Goal: Task Accomplishment & Management: Manage account settings

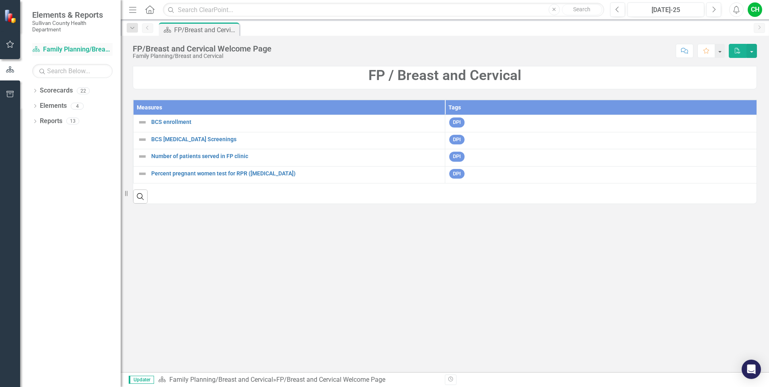
click at [72, 48] on link "Scorecard Family Planning/Breast and Cervical" at bounding box center [72, 49] width 80 height 9
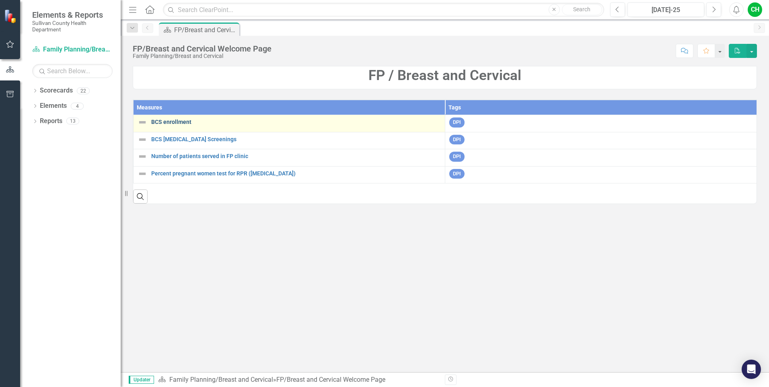
click at [159, 121] on link "BCS enrollment" at bounding box center [295, 122] width 289 height 6
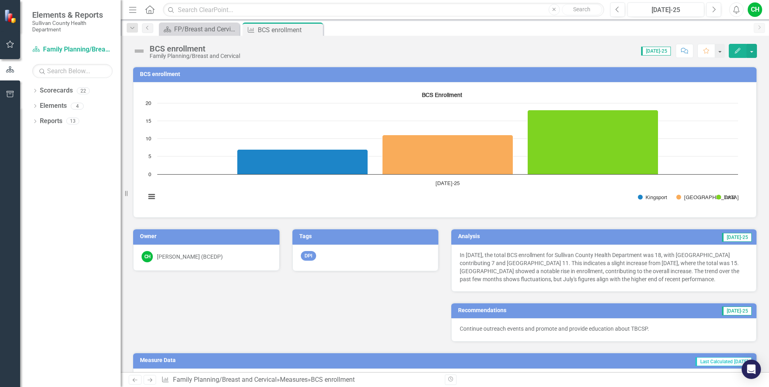
click at [703, 332] on p "Continue outreach events and promote and provide education about TBCSP." at bounding box center [604, 328] width 288 height 8
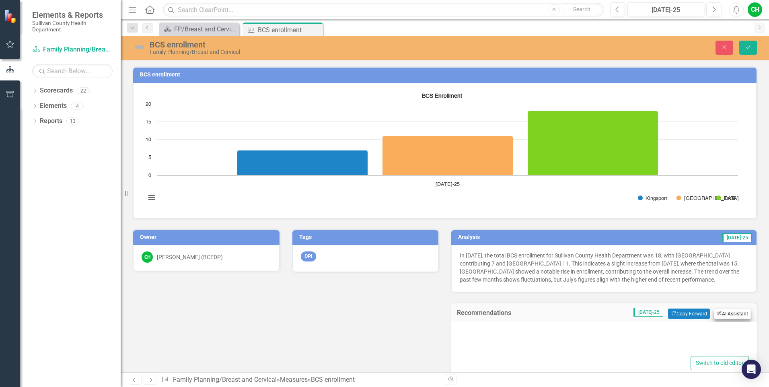
type textarea "<p>Continue outreach events and promote and provide education about TBCSP.</p>"
click at [725, 314] on button "ClearPoint AI AI Assistant" at bounding box center [732, 313] width 37 height 10
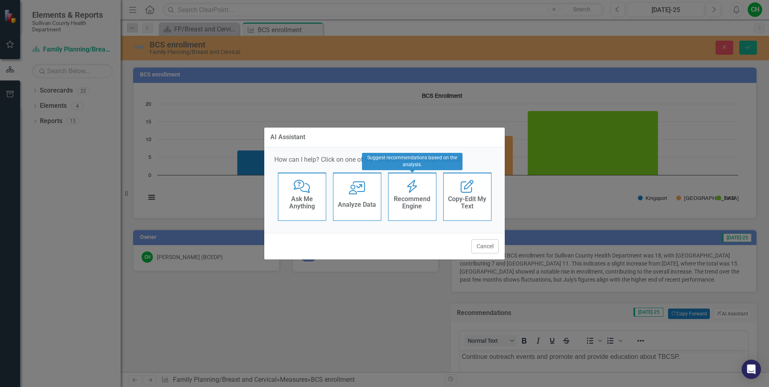
click at [415, 203] on h4 "Recommend Engine" at bounding box center [411, 202] width 39 height 14
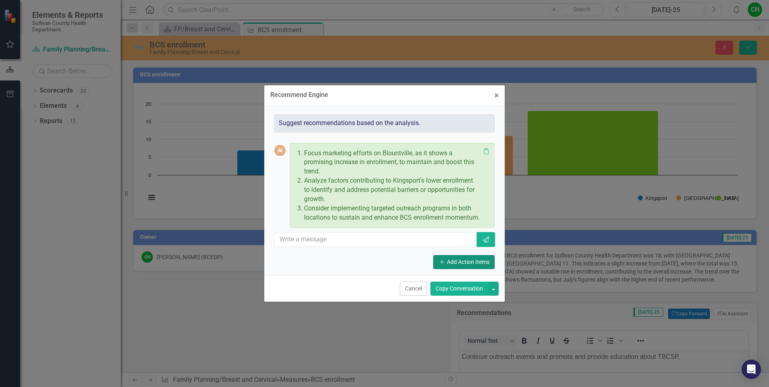
click at [474, 269] on button "Add Add Action Items" at bounding box center [464, 262] width 62 height 14
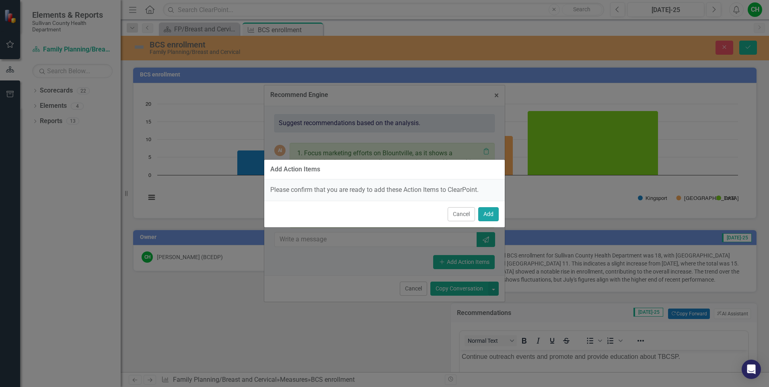
click at [492, 216] on button "Add" at bounding box center [488, 214] width 21 height 14
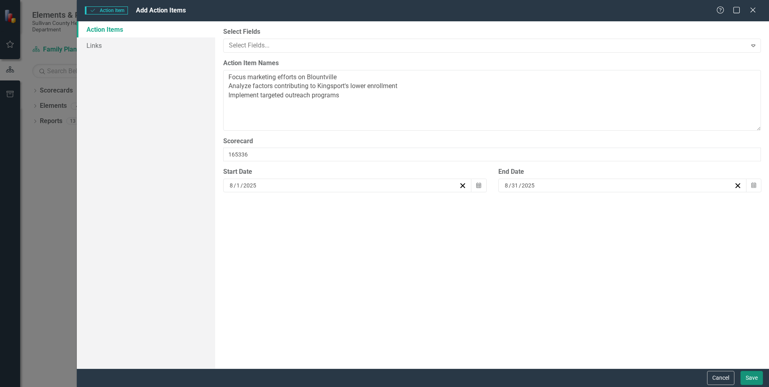
click at [758, 378] on button "Save" at bounding box center [751, 378] width 23 height 14
click at [753, 14] on div "Close" at bounding box center [752, 10] width 10 height 11
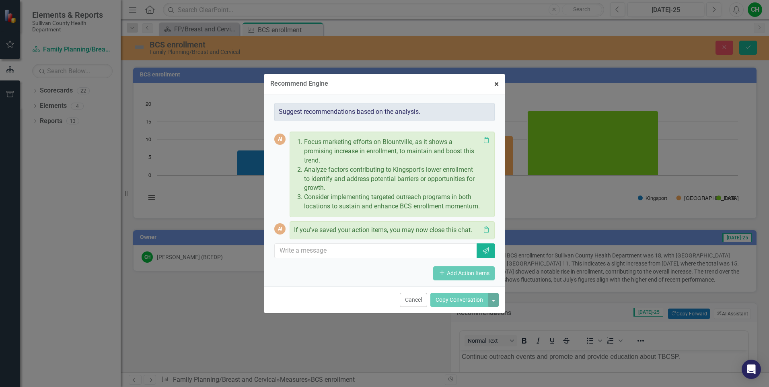
click at [491, 83] on button "× Close" at bounding box center [496, 84] width 16 height 21
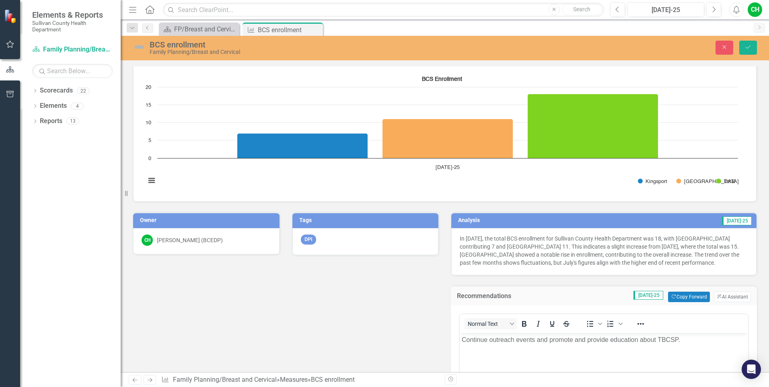
scroll to position [77, 0]
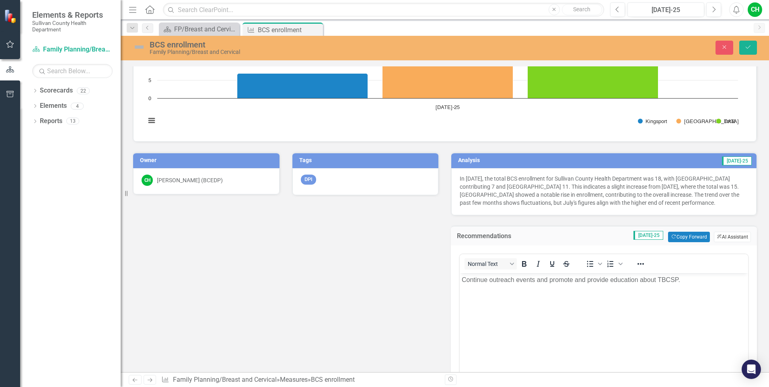
click at [729, 235] on button "ClearPoint AI AI Assistant" at bounding box center [732, 237] width 37 height 10
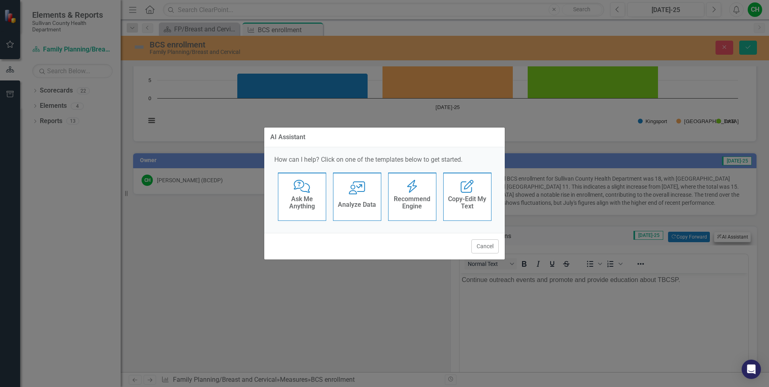
click at [729, 235] on div "AI Assistant How can I help? Click on one of the templates below to get started…" at bounding box center [384, 193] width 769 height 387
click at [414, 198] on h4 "Recommend Engine" at bounding box center [411, 202] width 39 height 14
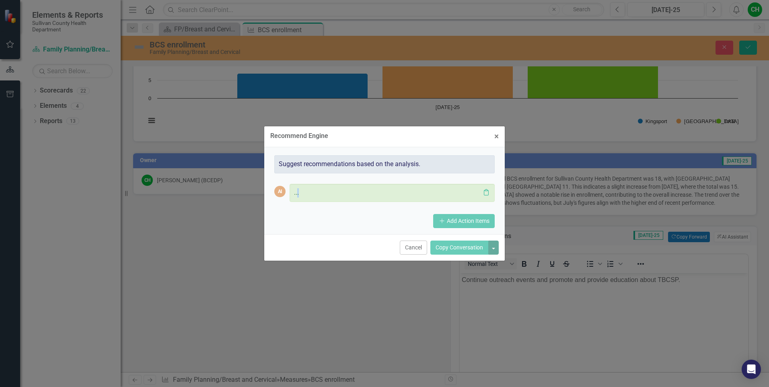
click at [414, 198] on div "... Clipboard" at bounding box center [391, 193] width 205 height 18
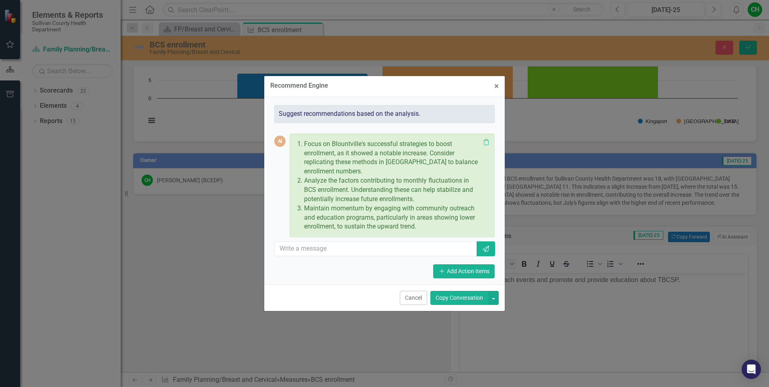
click at [463, 300] on button "Copy Conversation" at bounding box center [459, 298] width 58 height 14
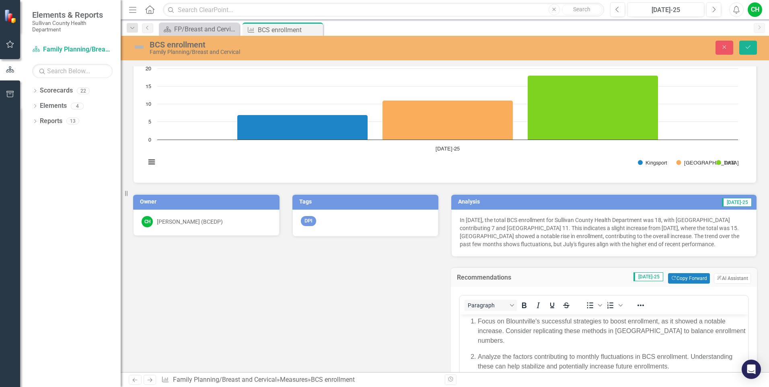
scroll to position [24, 0]
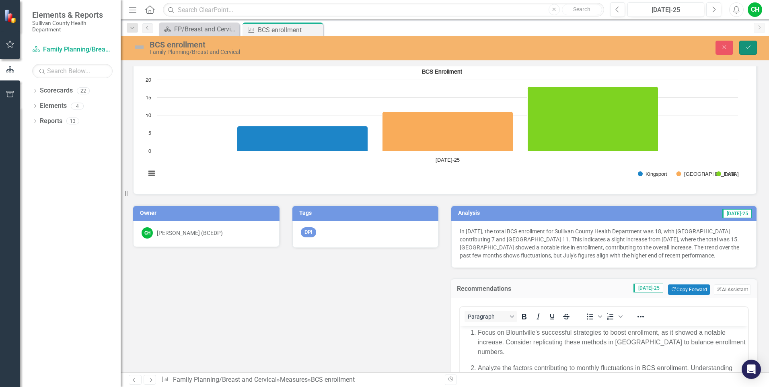
click at [753, 46] on button "Save" at bounding box center [748, 48] width 18 height 14
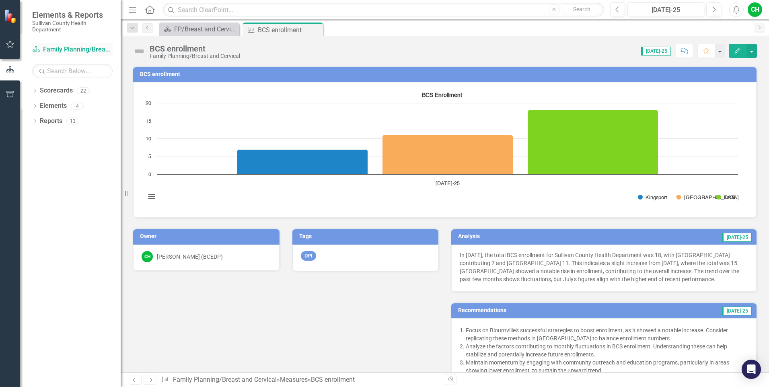
click at [72, 49] on link "Scorecard Family Planning/Breast and Cervical" at bounding box center [72, 49] width 80 height 9
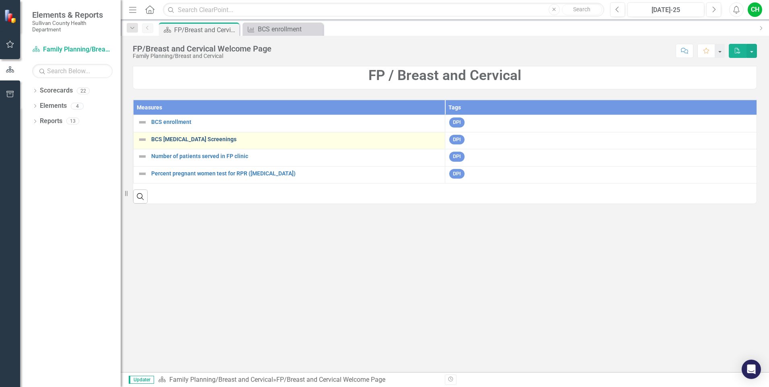
click at [179, 141] on link "BCS [MEDICAL_DATA] Screenings" at bounding box center [295, 139] width 289 height 6
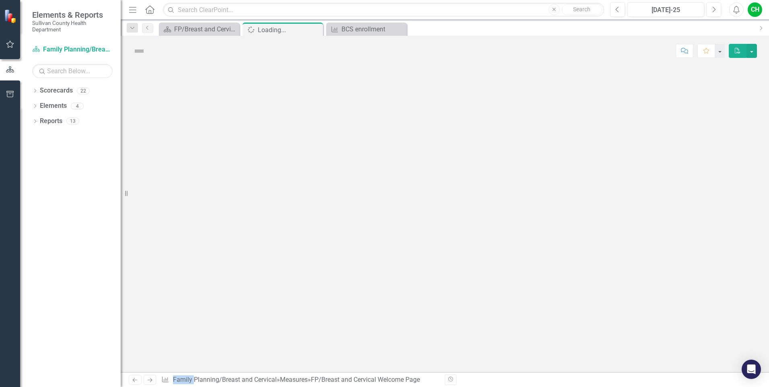
click at [179, 141] on div at bounding box center [445, 219] width 648 height 306
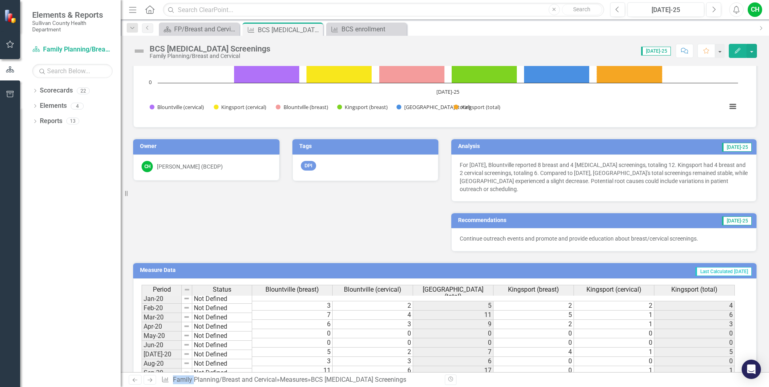
scroll to position [237, 0]
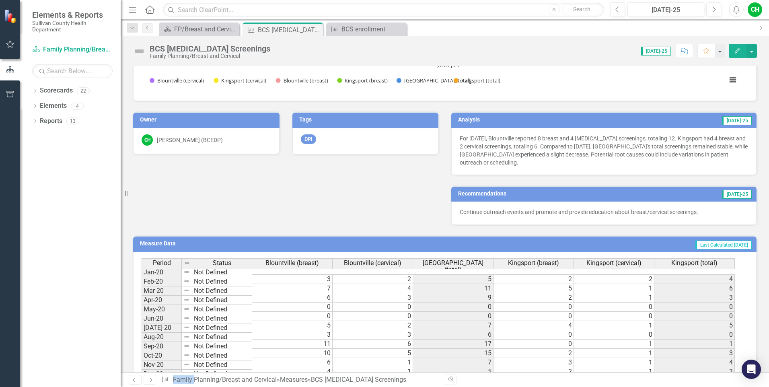
click at [730, 216] on div "Continue outreach events and promote and provide education about breast/cervica…" at bounding box center [603, 212] width 305 height 23
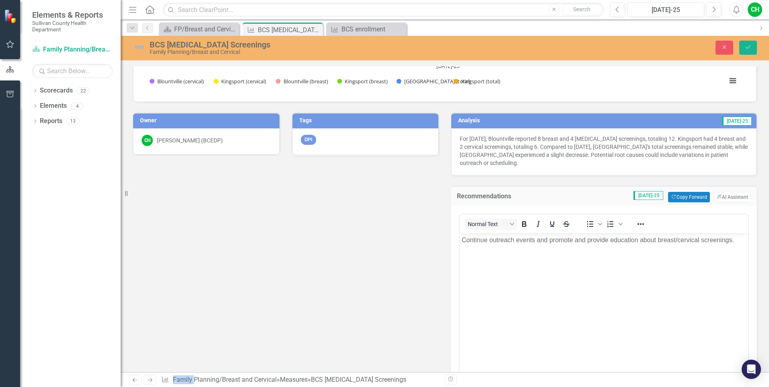
scroll to position [0, 0]
drag, startPoint x: 730, startPoint y: 216, endPoint x: 728, endPoint y: 199, distance: 17.5
click at [728, 199] on button "ClearPoint AI AI Assistant" at bounding box center [732, 197] width 37 height 10
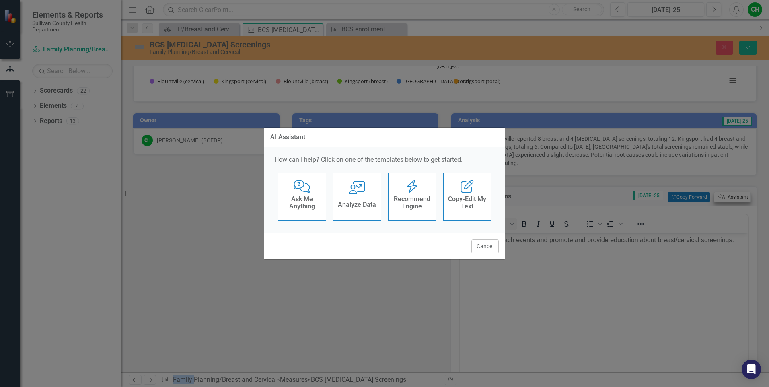
click at [728, 199] on div "AI Assistant How can I help? Click on one of the templates below to get started…" at bounding box center [384, 193] width 769 height 387
click at [422, 205] on h4 "Recommend Engine" at bounding box center [411, 202] width 39 height 14
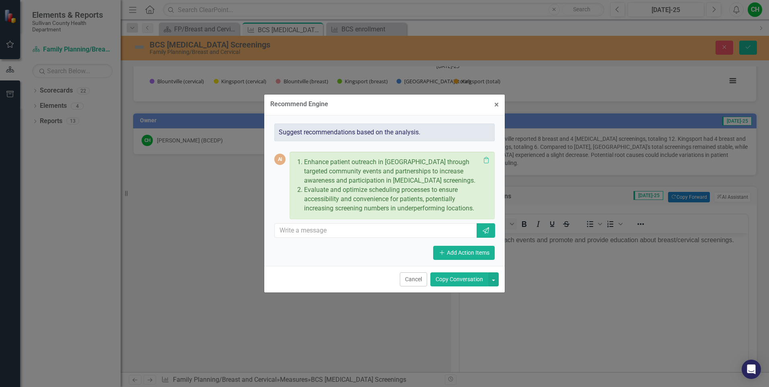
click at [456, 283] on button "Copy Conversation" at bounding box center [459, 279] width 58 height 14
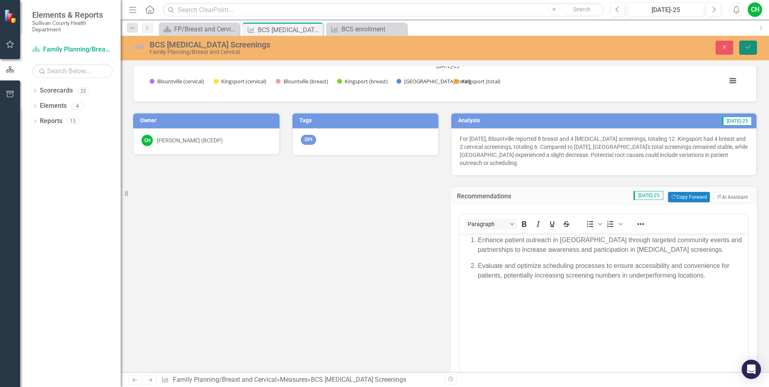
click at [746, 47] on icon "Save" at bounding box center [747, 47] width 7 height 6
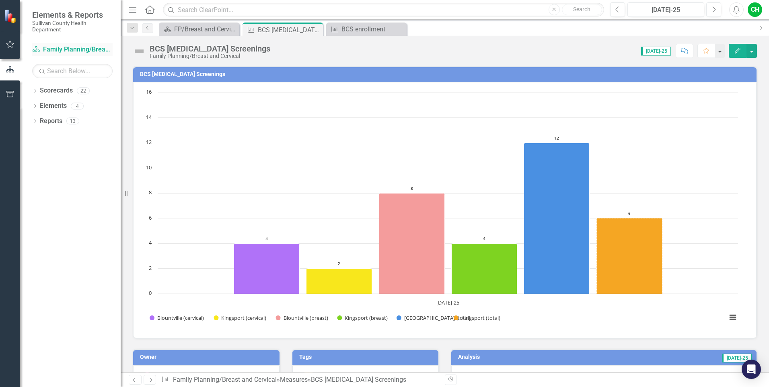
click at [83, 51] on link "Scorecard Family Planning/Breast and Cervical" at bounding box center [72, 49] width 80 height 9
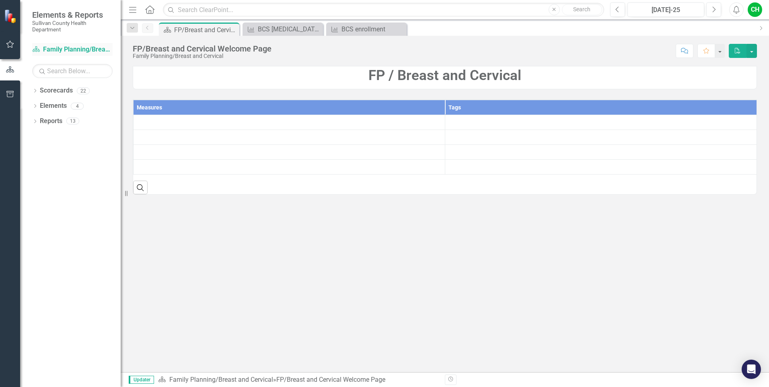
click at [83, 51] on link "Scorecard Family Planning/Breast and Cervical" at bounding box center [72, 49] width 80 height 9
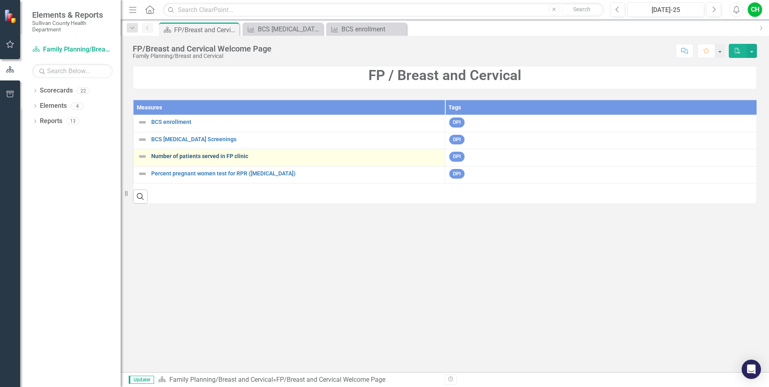
click at [166, 159] on link "Number of patients served in FP clinic" at bounding box center [295, 156] width 289 height 6
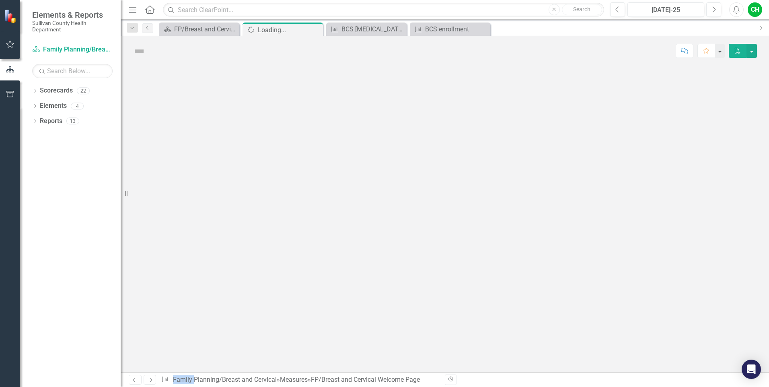
click at [166, 160] on div at bounding box center [445, 219] width 648 height 306
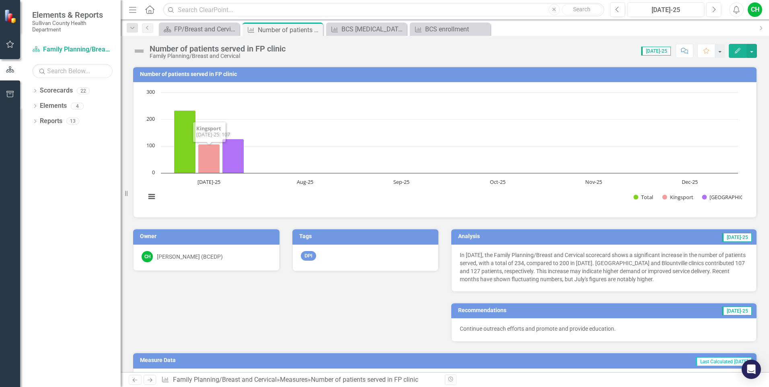
click at [693, 327] on p "Continue outreach efforts and promote and provide education." at bounding box center [604, 328] width 288 height 8
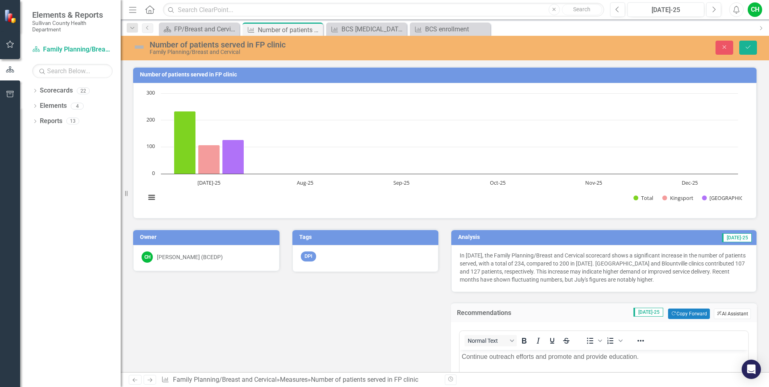
click at [718, 310] on button "ClearPoint AI AI Assistant" at bounding box center [732, 313] width 37 height 10
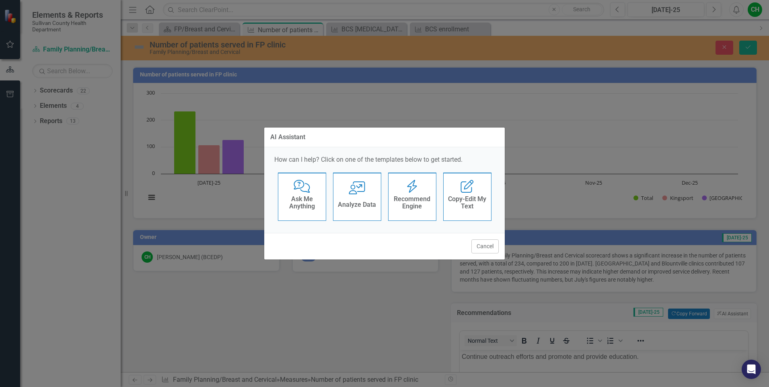
click at [408, 188] on icon "Recommend Engine" at bounding box center [412, 186] width 16 height 13
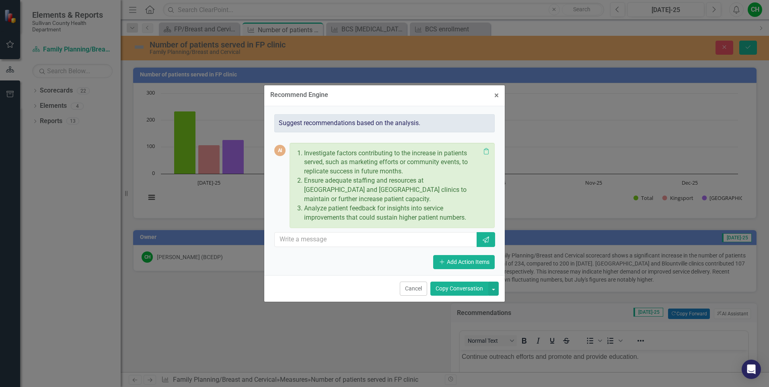
click at [457, 291] on button "Copy Conversation" at bounding box center [459, 288] width 58 height 14
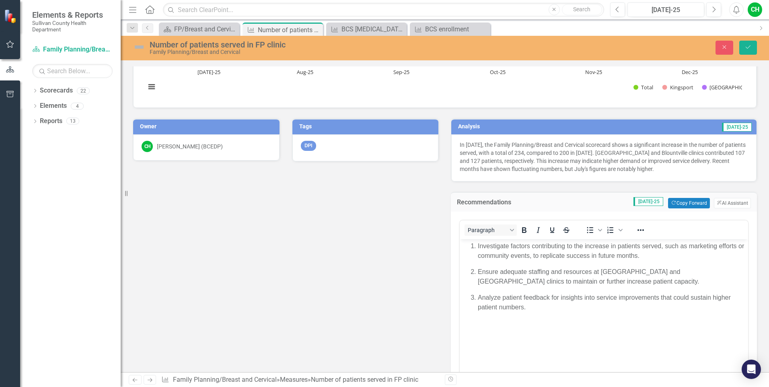
scroll to position [122, 0]
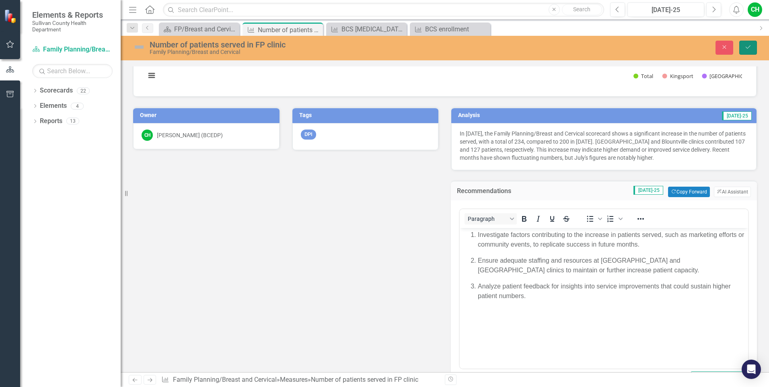
click at [751, 48] on icon "Save" at bounding box center [747, 47] width 7 height 6
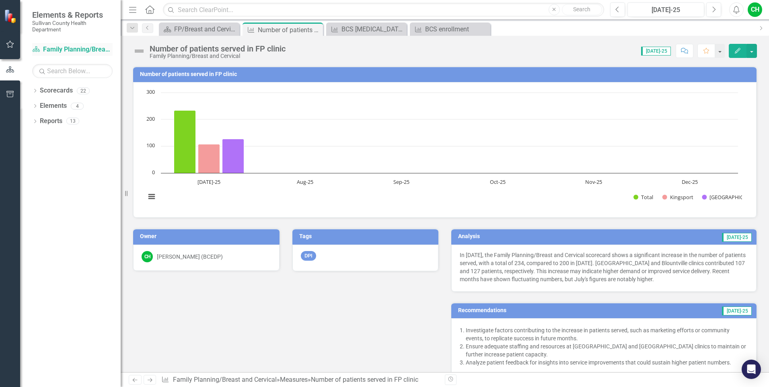
click at [68, 47] on link "Scorecard Family Planning/Breast and Cervical" at bounding box center [72, 49] width 80 height 9
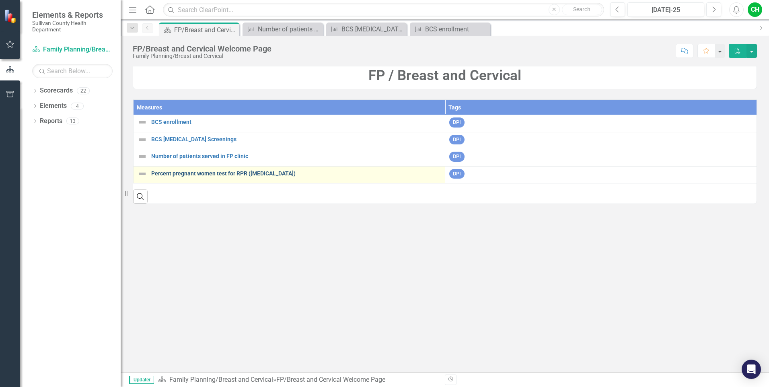
click at [174, 175] on link "Percent pregnant women test for RPR ([MEDICAL_DATA])" at bounding box center [295, 173] width 289 height 6
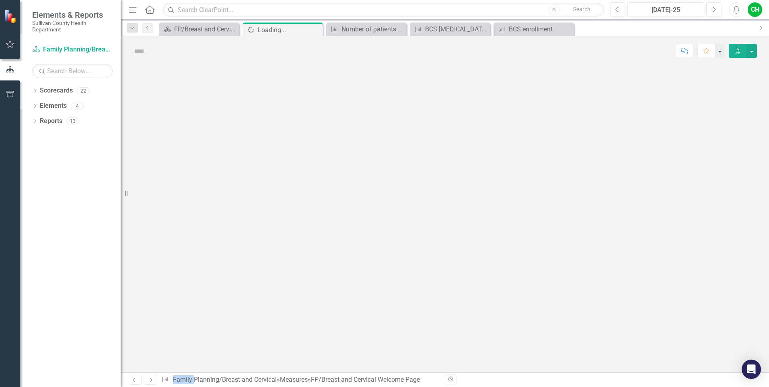
click at [174, 175] on div at bounding box center [445, 219] width 648 height 306
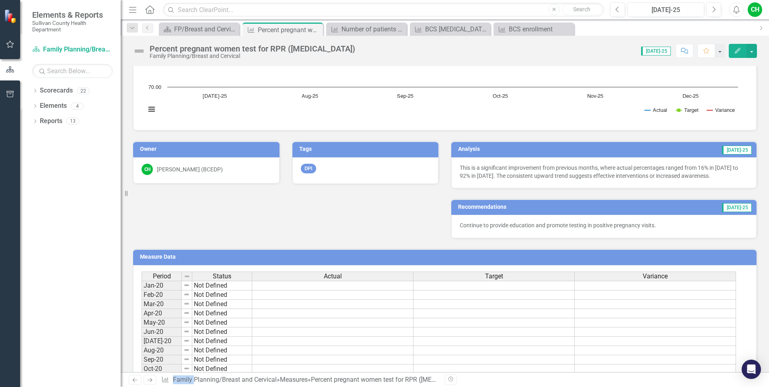
scroll to position [89, 0]
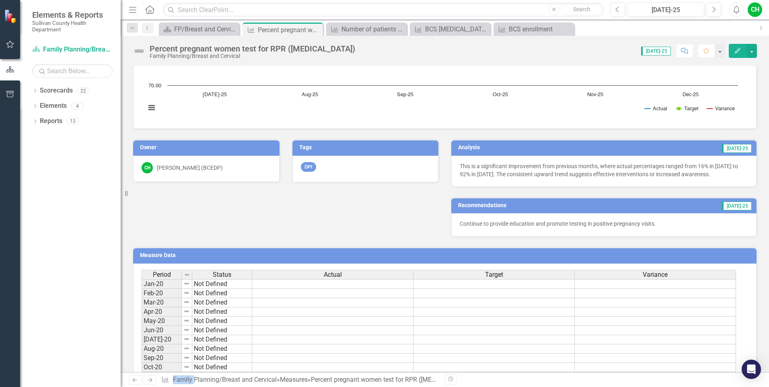
click at [679, 228] on p "Continue to provide education and promote testing in positive pregnancy visits." at bounding box center [604, 224] width 288 height 8
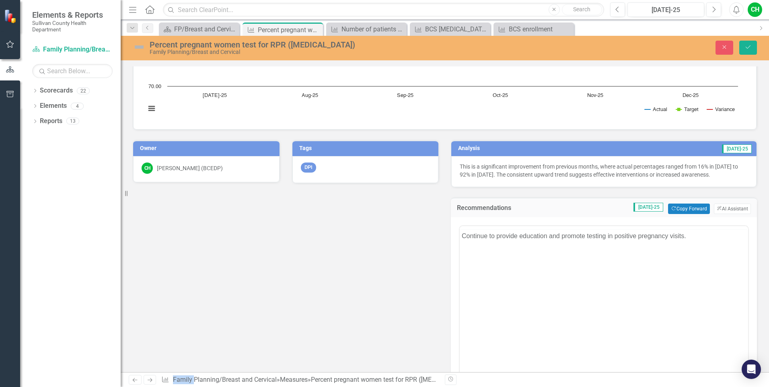
scroll to position [0, 0]
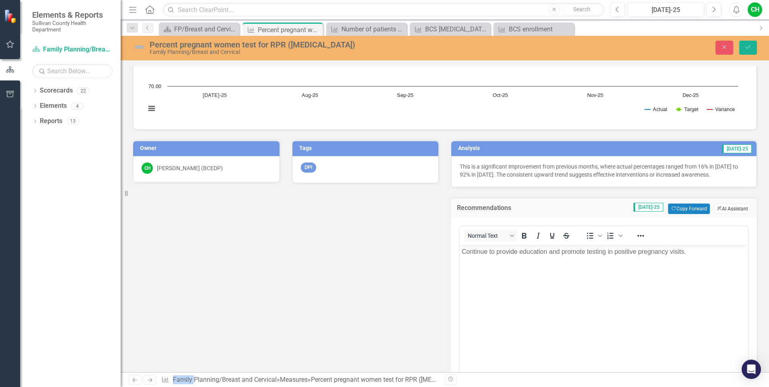
drag, startPoint x: 679, startPoint y: 228, endPoint x: 724, endPoint y: 210, distance: 47.5
click at [724, 210] on button "ClearPoint AI AI Assistant" at bounding box center [732, 208] width 37 height 10
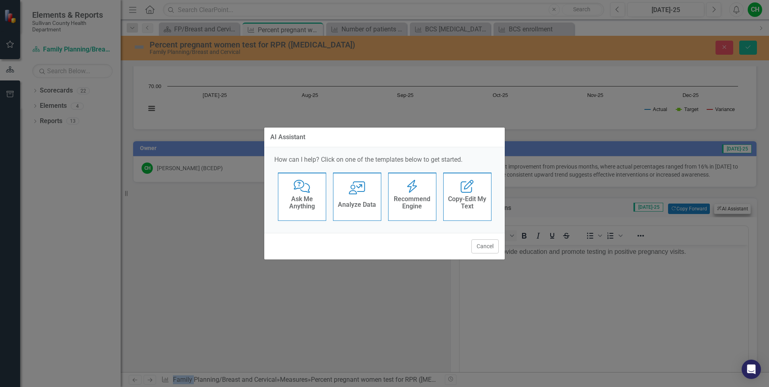
click at [724, 210] on div "AI Assistant How can I help? Click on one of the templates below to get started…" at bounding box center [384, 193] width 769 height 387
click at [407, 209] on h4 "Recommend Engine" at bounding box center [411, 202] width 39 height 14
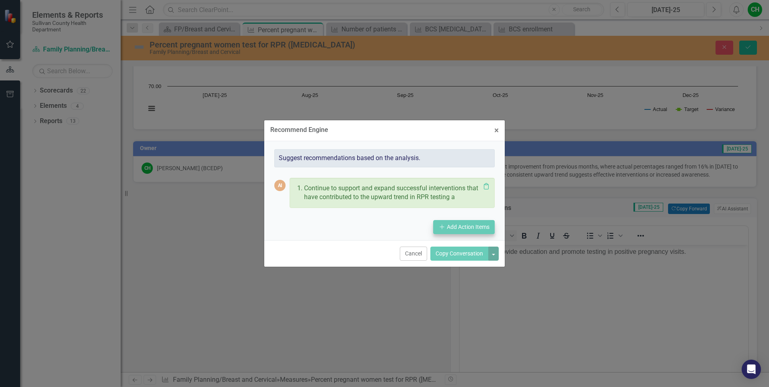
click at [460, 255] on form "Recommend Engine × Close Suggest recommendations based on the analysis. AI Cont…" at bounding box center [384, 193] width 240 height 147
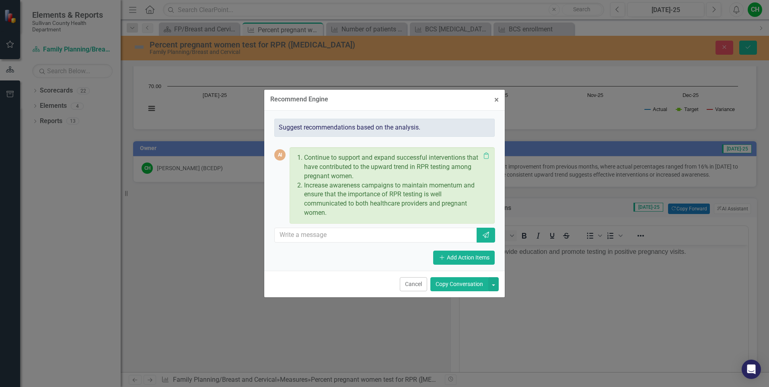
click at [463, 286] on button "Copy Conversation" at bounding box center [459, 284] width 58 height 14
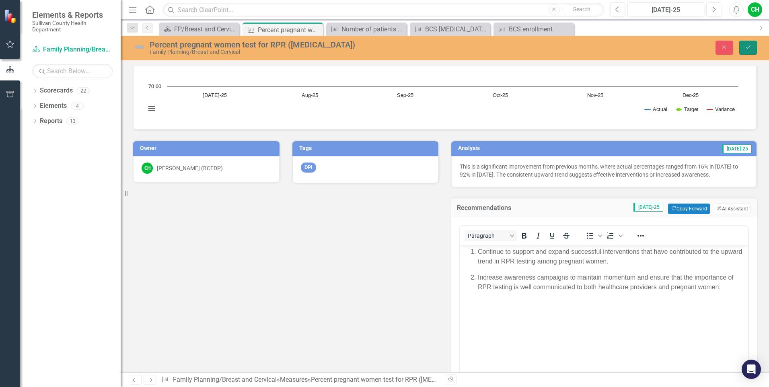
click at [744, 47] on button "Save" at bounding box center [748, 48] width 18 height 14
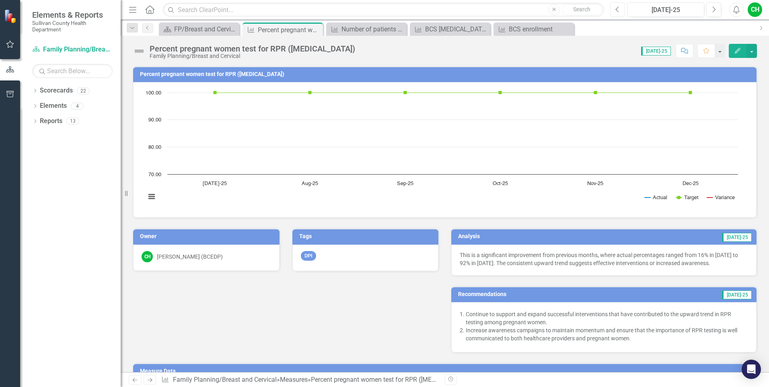
click at [618, 11] on icon "Previous" at bounding box center [617, 9] width 4 height 7
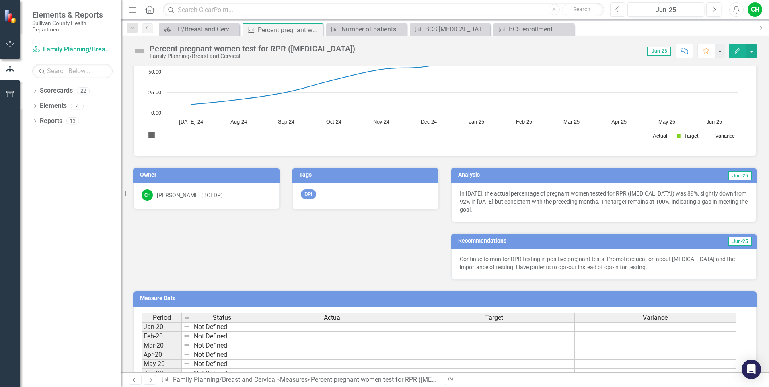
scroll to position [85, 0]
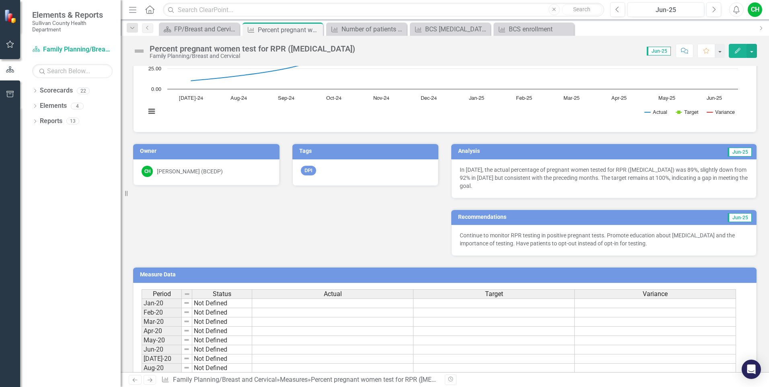
click at [681, 244] on p "Continue to monitor RPR testing in positive pregnant tests. Promote education a…" at bounding box center [604, 239] width 288 height 16
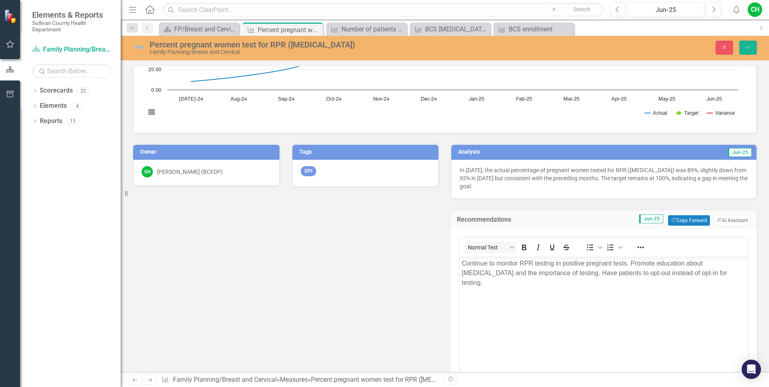
scroll to position [0, 0]
click at [732, 217] on button "ClearPoint AI AI Assistant" at bounding box center [732, 220] width 37 height 10
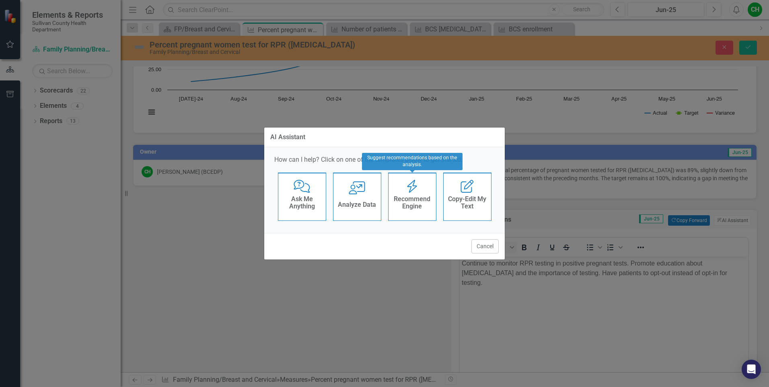
click at [424, 213] on div "Recommend Engine" at bounding box center [411, 203] width 39 height 20
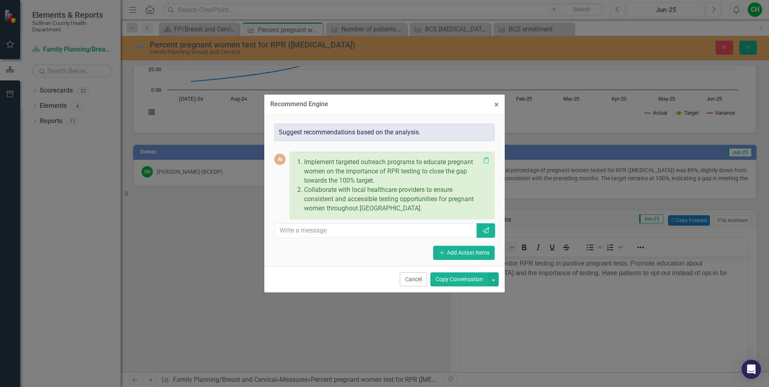
click at [468, 283] on button "Copy Conversation" at bounding box center [459, 279] width 58 height 14
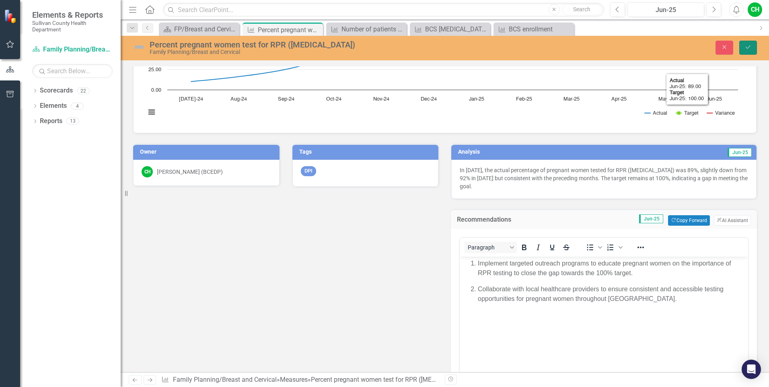
click at [748, 49] on icon "Save" at bounding box center [747, 47] width 7 height 6
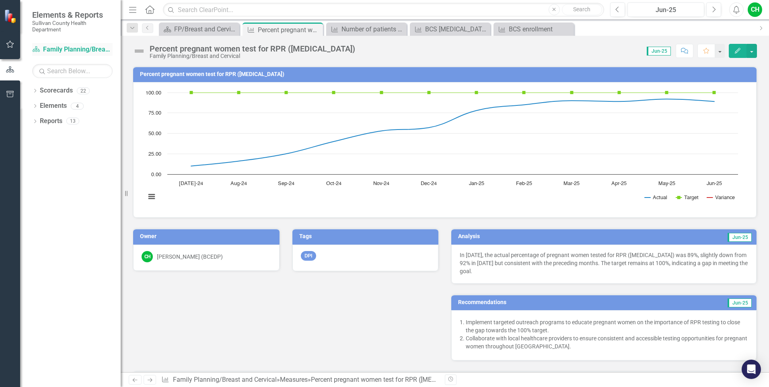
click at [73, 47] on link "Scorecard Family Planning/Breast and Cervical" at bounding box center [72, 49] width 80 height 9
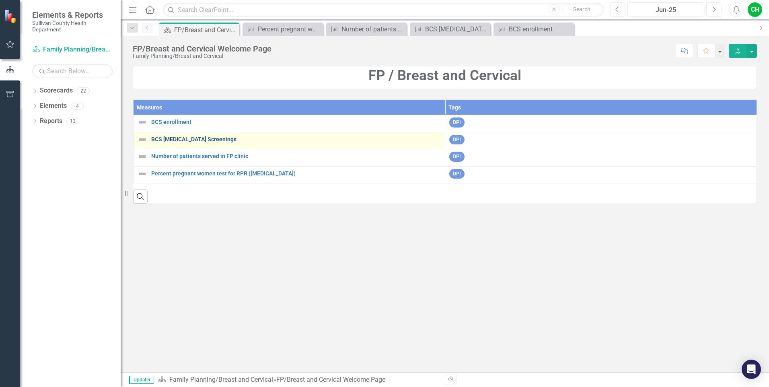
click at [178, 138] on link "BCS [MEDICAL_DATA] Screenings" at bounding box center [295, 139] width 289 height 6
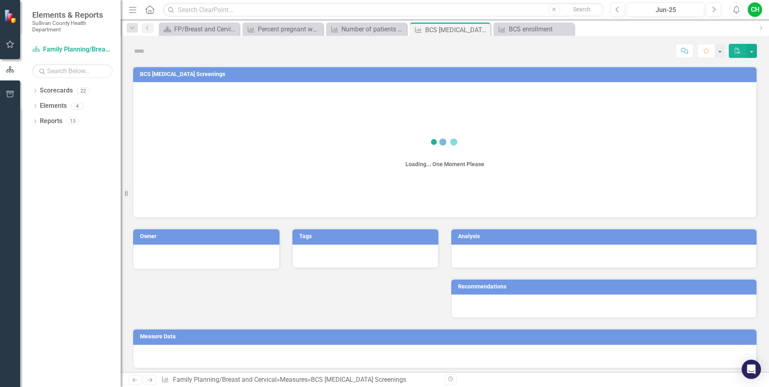
click at [178, 138] on div "Loading... One Moment Please" at bounding box center [445, 148] width 606 height 121
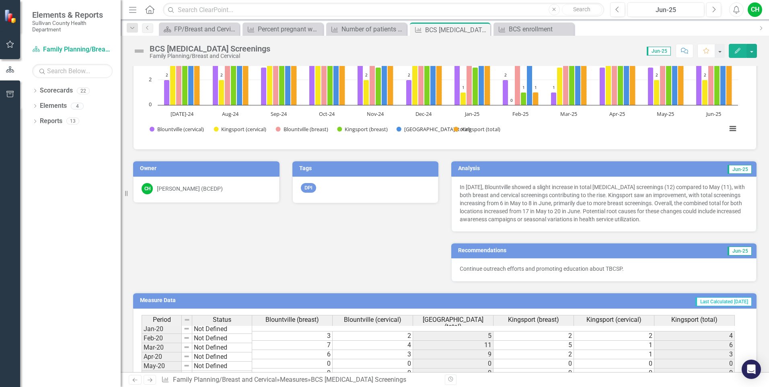
scroll to position [190, 0]
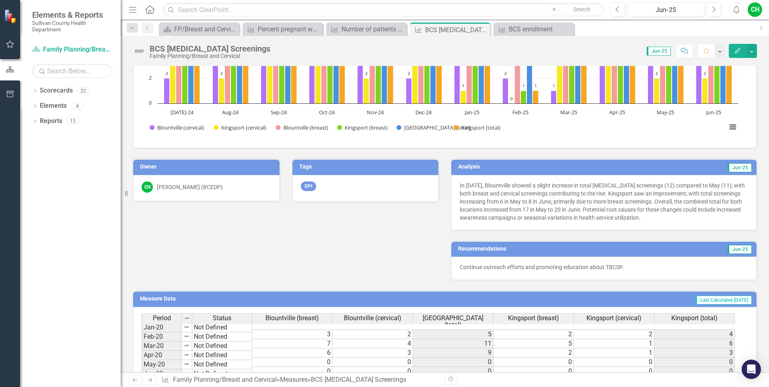
click at [668, 269] on p "Continue outreach efforts and promoting education about TBCSP." at bounding box center [604, 267] width 288 height 8
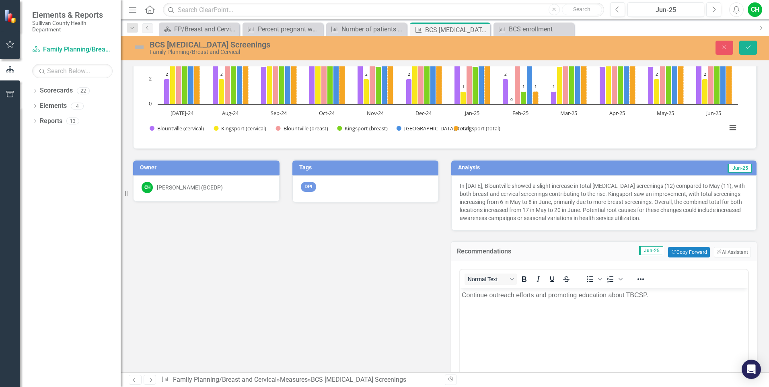
scroll to position [0, 0]
click at [740, 252] on button "ClearPoint AI AI Assistant" at bounding box center [732, 252] width 37 height 10
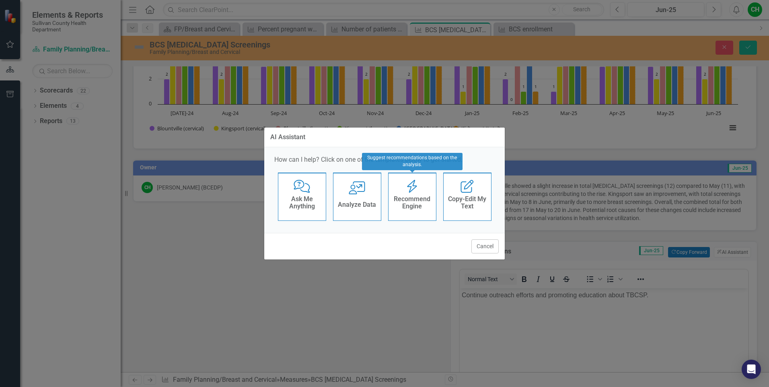
click at [421, 207] on h4 "Recommend Engine" at bounding box center [411, 202] width 39 height 14
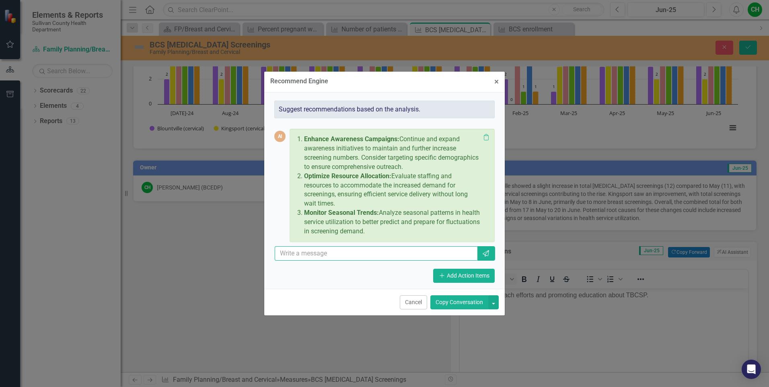
drag, startPoint x: 421, startPoint y: 207, endPoint x: 464, endPoint y: 258, distance: 66.5
click at [464, 258] on input "text" at bounding box center [376, 253] width 203 height 15
click at [472, 303] on button "Copy Conversation" at bounding box center [459, 302] width 58 height 14
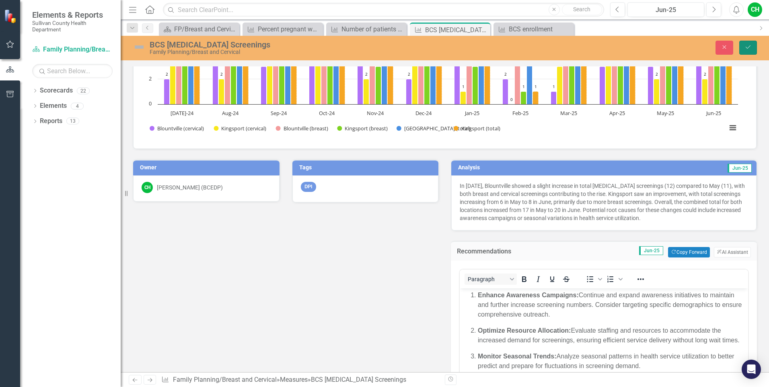
click at [745, 47] on icon "Save" at bounding box center [747, 47] width 7 height 6
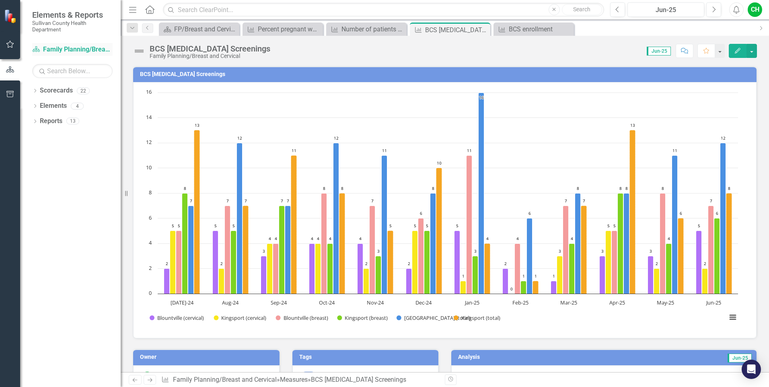
click at [96, 52] on link "Scorecard Family Planning/Breast and Cervical" at bounding box center [72, 49] width 80 height 9
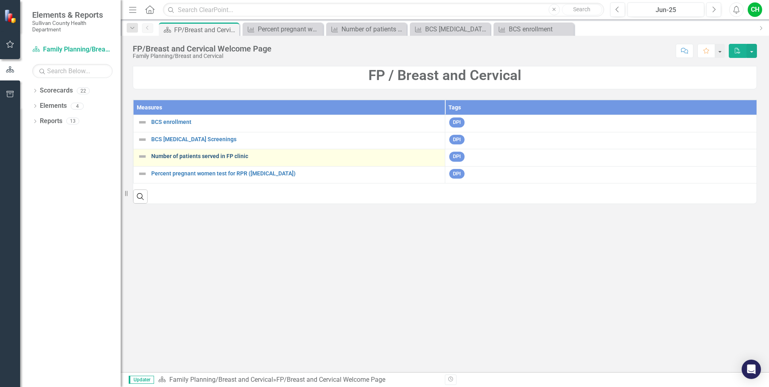
click at [166, 159] on link "Number of patients served in FP clinic" at bounding box center [295, 156] width 289 height 6
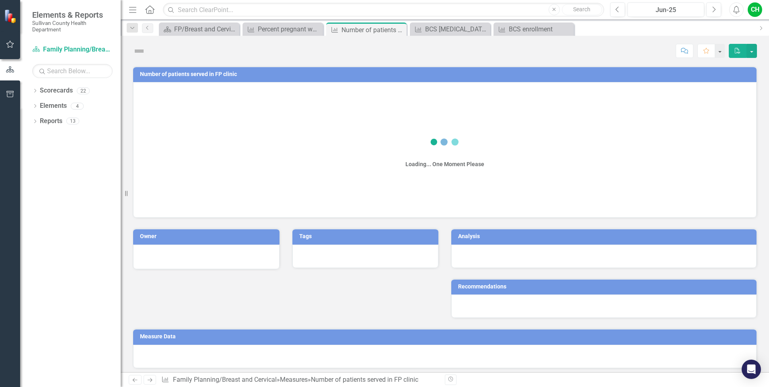
click at [166, 159] on div "Loading... One Moment Please" at bounding box center [445, 148] width 606 height 121
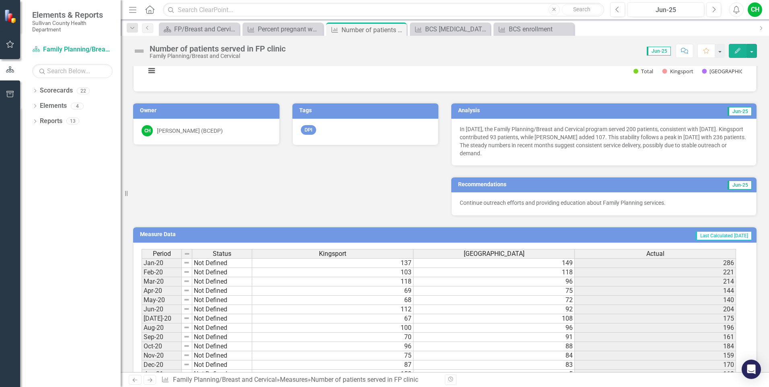
scroll to position [127, 0]
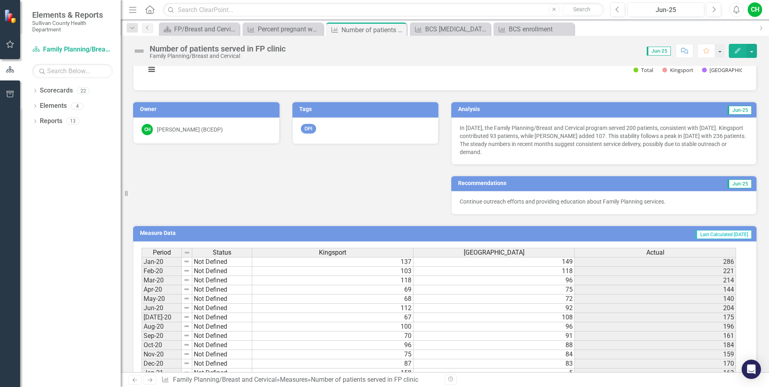
click at [688, 205] on p "Continue outreach efforts and providing education about Family Planning service…" at bounding box center [604, 201] width 288 height 8
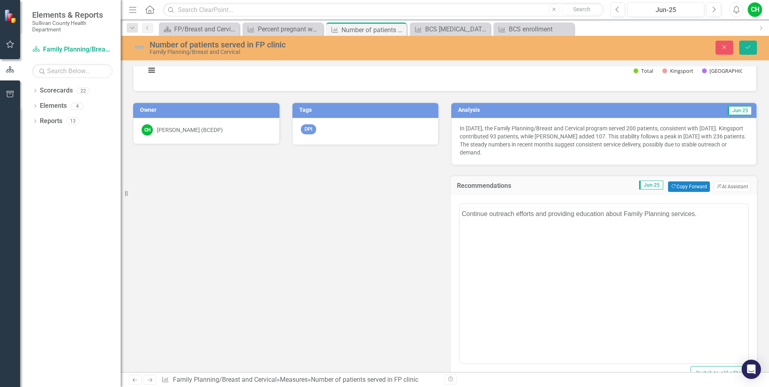
scroll to position [0, 0]
click at [730, 184] on button "ClearPoint AI AI Assistant" at bounding box center [732, 186] width 37 height 10
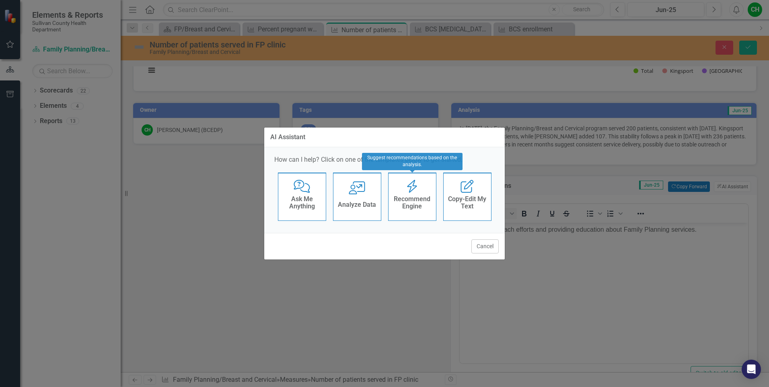
click at [410, 209] on h4 "Recommend Engine" at bounding box center [411, 202] width 39 height 14
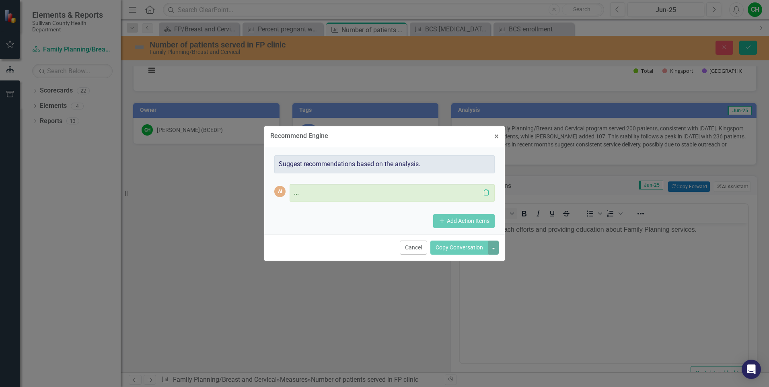
click at [410, 209] on div "AI ... Clipboard Add Add Action Items" at bounding box center [384, 192] width 220 height 39
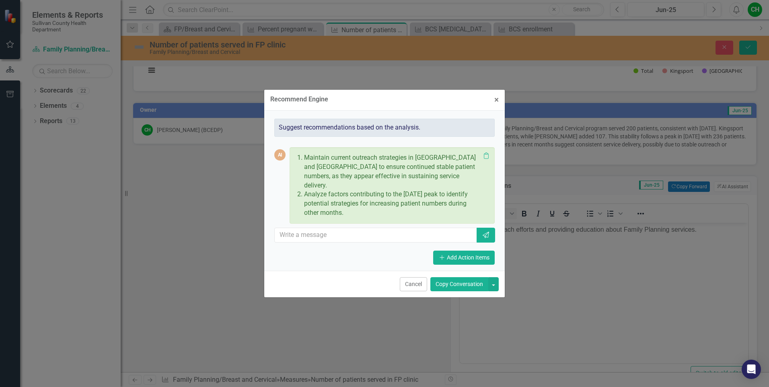
click at [480, 280] on button "Copy Conversation" at bounding box center [459, 284] width 58 height 14
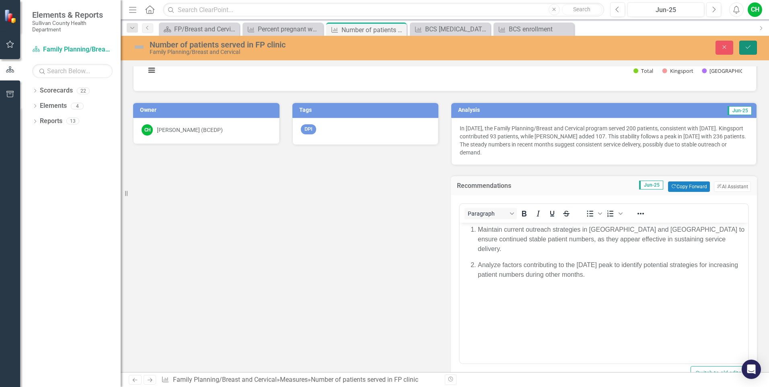
click at [752, 49] on button "Save" at bounding box center [748, 48] width 18 height 14
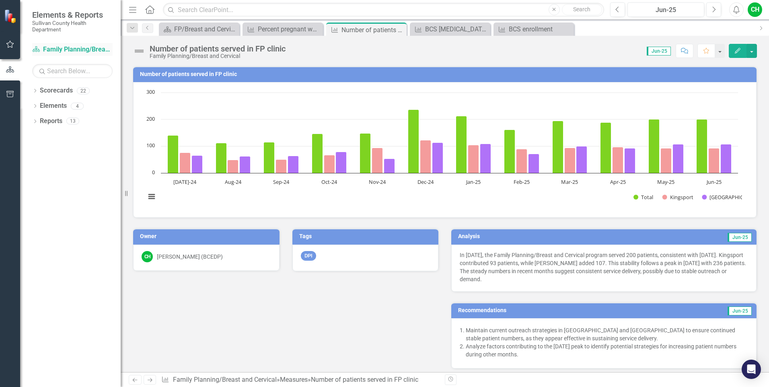
click at [86, 50] on link "Scorecard Family Planning/Breast and Cervical" at bounding box center [72, 49] width 80 height 9
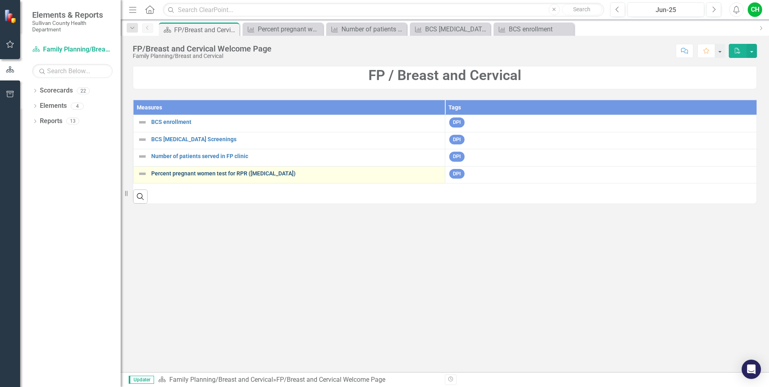
click at [179, 176] on link "Percent pregnant women test for RPR ([MEDICAL_DATA])" at bounding box center [295, 173] width 289 height 6
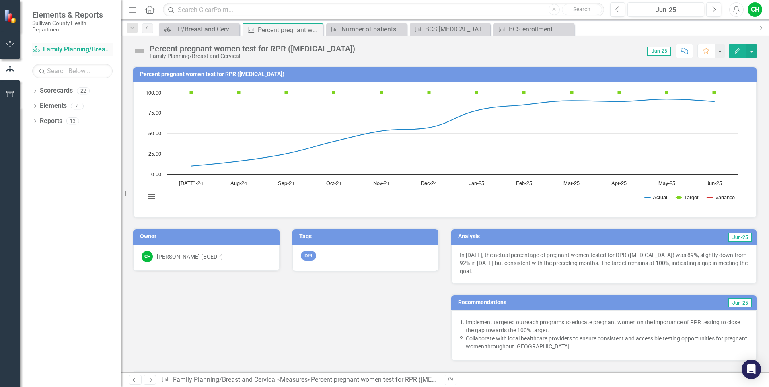
click at [62, 51] on link "Scorecard Family Planning/Breast and Cervical" at bounding box center [72, 49] width 80 height 9
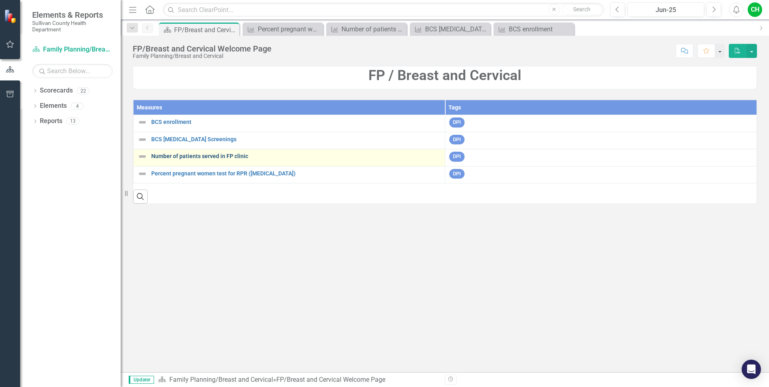
click at [217, 157] on link "Number of patients served in FP clinic" at bounding box center [295, 156] width 289 height 6
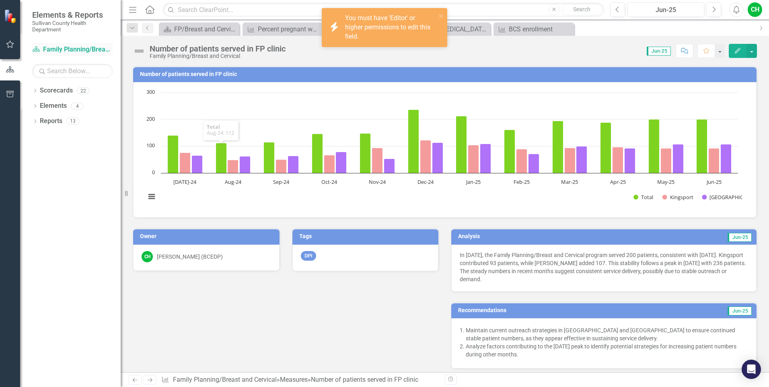
click at [45, 45] on link "Scorecard Family Planning/Breast and Cervical" at bounding box center [72, 49] width 80 height 9
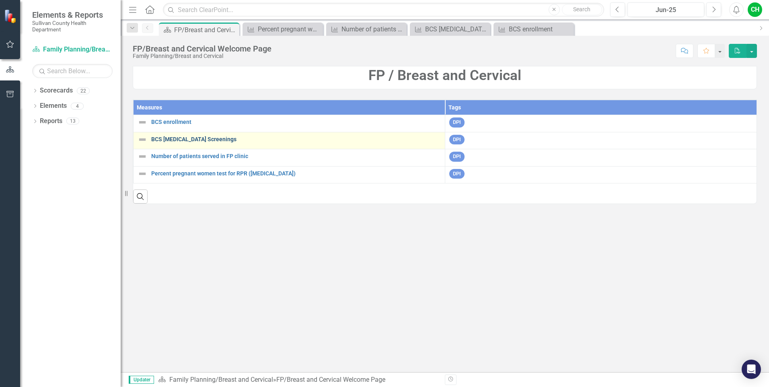
click at [187, 138] on link "BCS [MEDICAL_DATA] Screenings" at bounding box center [295, 139] width 289 height 6
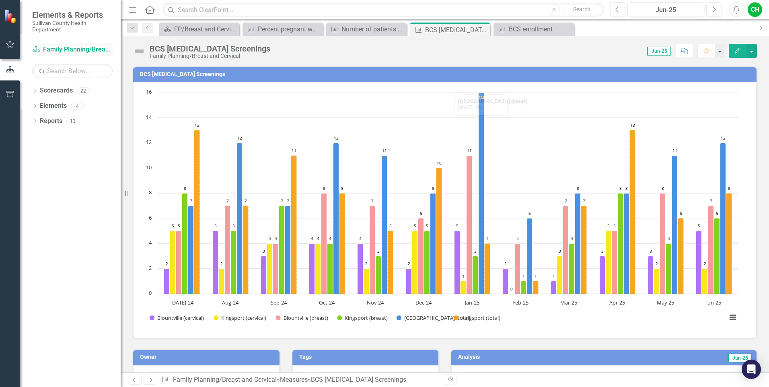
click at [68, 49] on link "Scorecard Family Planning/Breast and Cervical" at bounding box center [72, 49] width 80 height 9
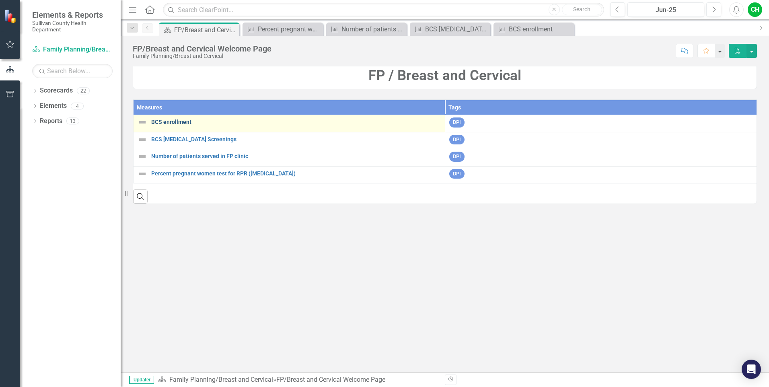
click at [189, 122] on link "BCS enrollment" at bounding box center [295, 122] width 289 height 6
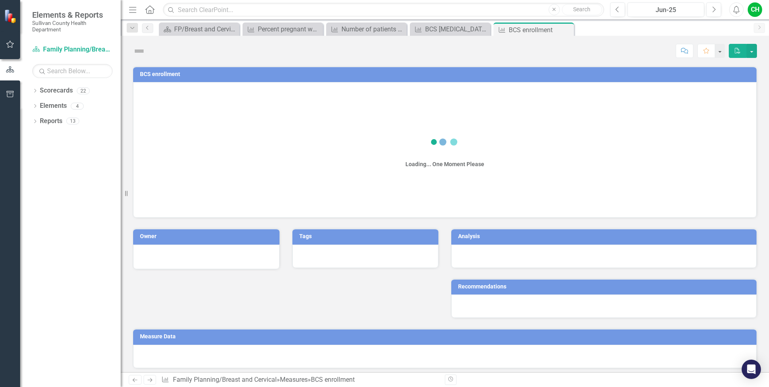
click at [189, 122] on div "Loading... One Moment Please" at bounding box center [445, 148] width 606 height 121
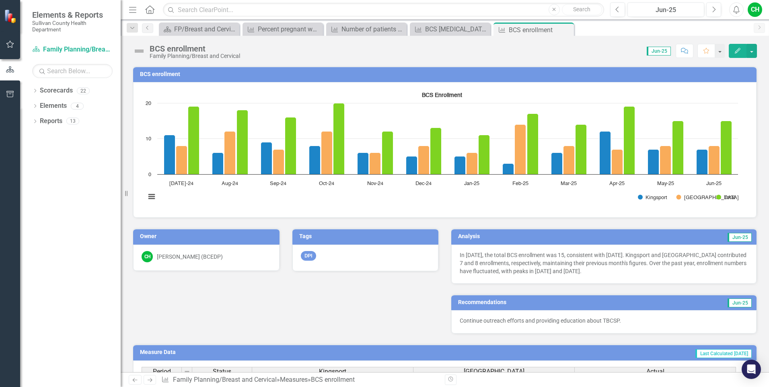
click at [661, 324] on p "Continue outreach efforts and providing education about TBCSP." at bounding box center [604, 320] width 288 height 8
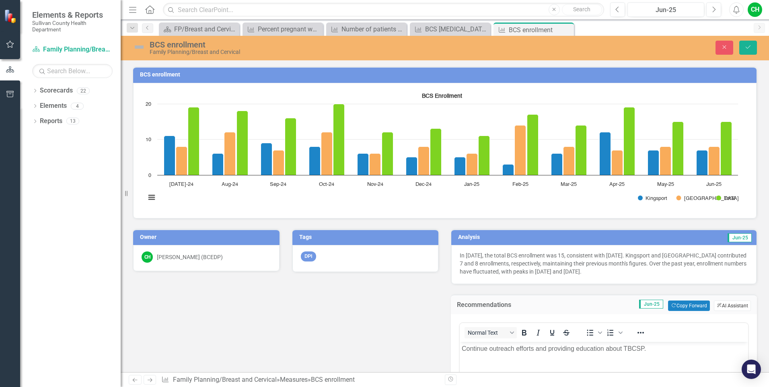
click at [724, 305] on button "ClearPoint AI AI Assistant" at bounding box center [732, 305] width 37 height 10
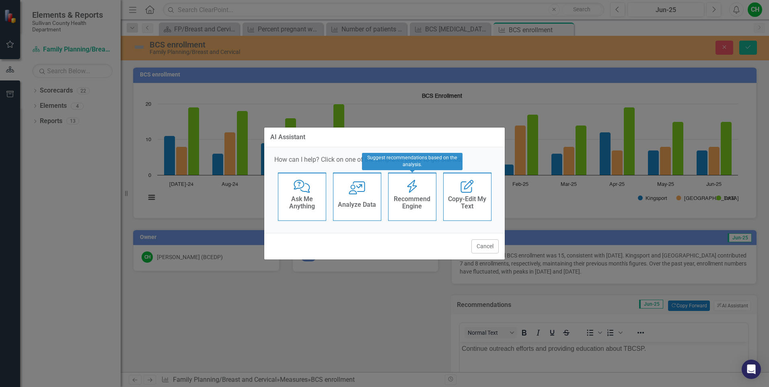
click at [417, 207] on h4 "Recommend Engine" at bounding box center [411, 202] width 39 height 14
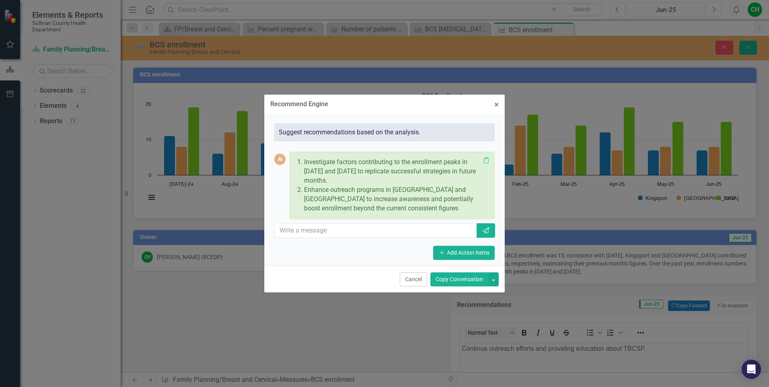
click at [468, 281] on button "Copy Conversation" at bounding box center [459, 279] width 58 height 14
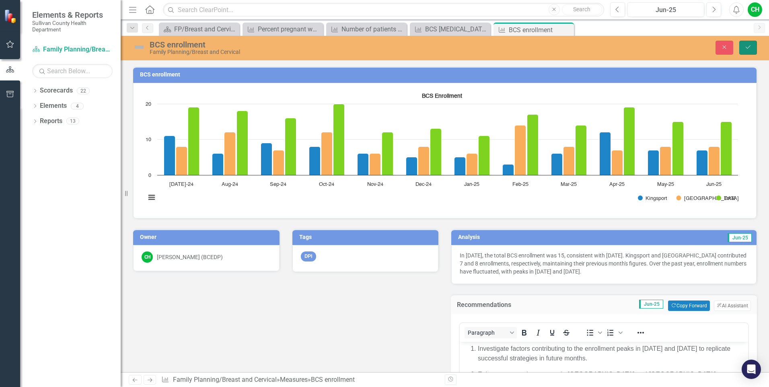
click at [750, 46] on icon "submit" at bounding box center [747, 46] width 5 height 3
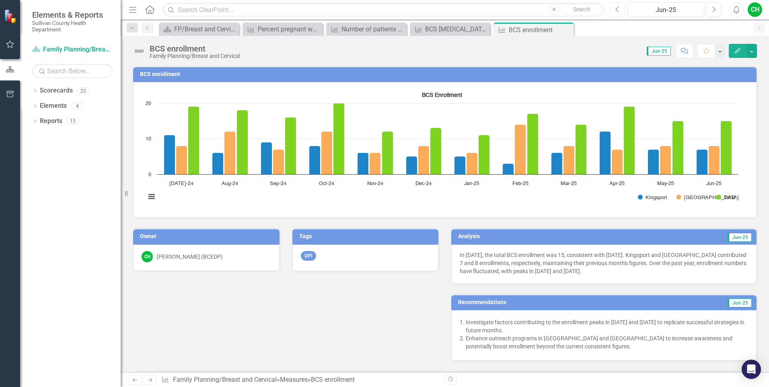
click at [618, 9] on icon "Previous" at bounding box center [617, 9] width 4 height 7
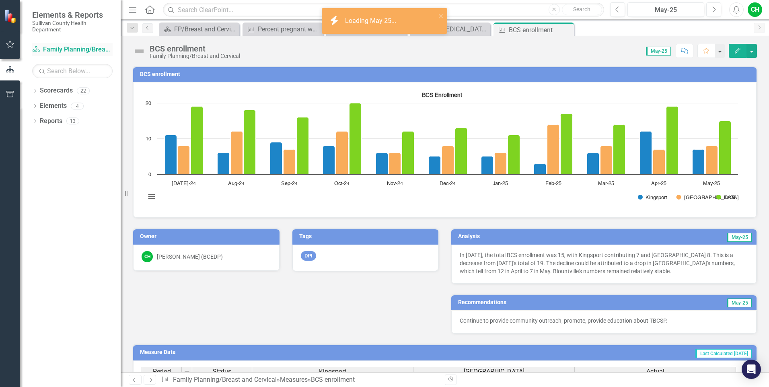
click at [69, 49] on link "Scorecard Family Planning/Breast and Cervical" at bounding box center [72, 49] width 80 height 9
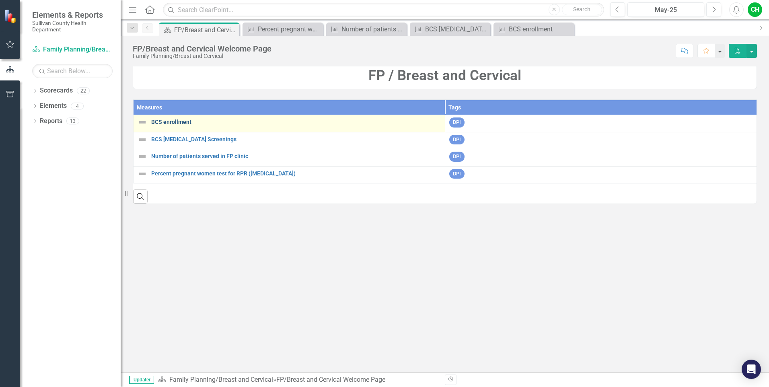
click at [175, 122] on link "BCS enrollment" at bounding box center [295, 122] width 289 height 6
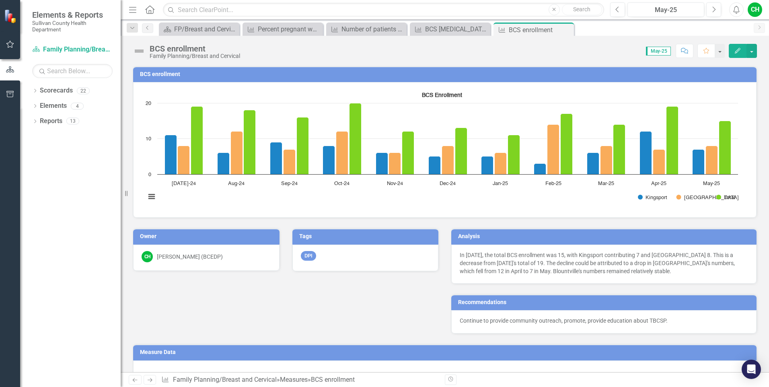
click at [175, 122] on rect "Interactive chart" at bounding box center [442, 148] width 600 height 121
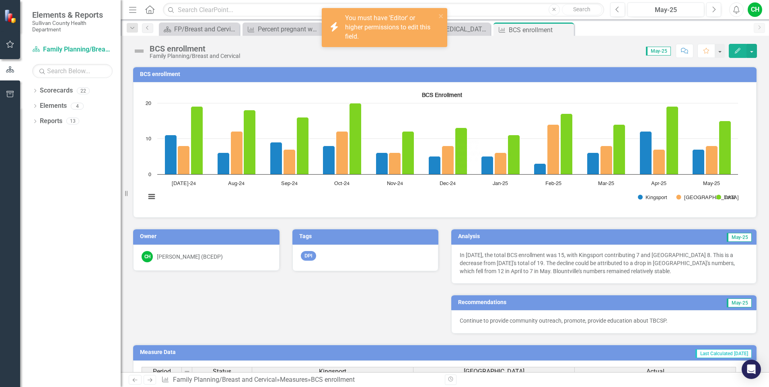
click at [677, 320] on p "Continue to provide community outreach, promote, provide education about TBCSP." at bounding box center [604, 320] width 288 height 8
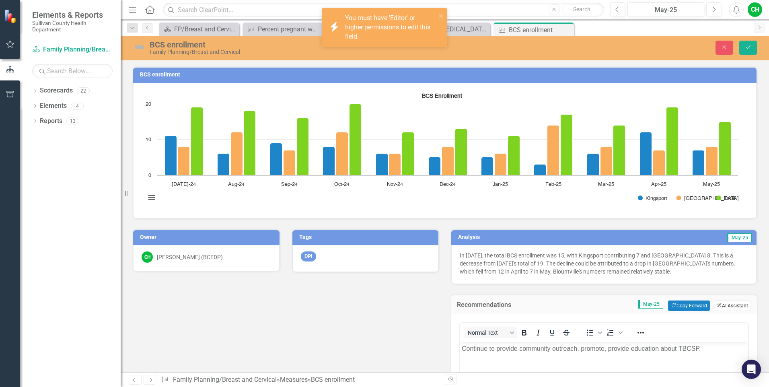
click at [724, 305] on button "ClearPoint AI AI Assistant" at bounding box center [732, 305] width 37 height 10
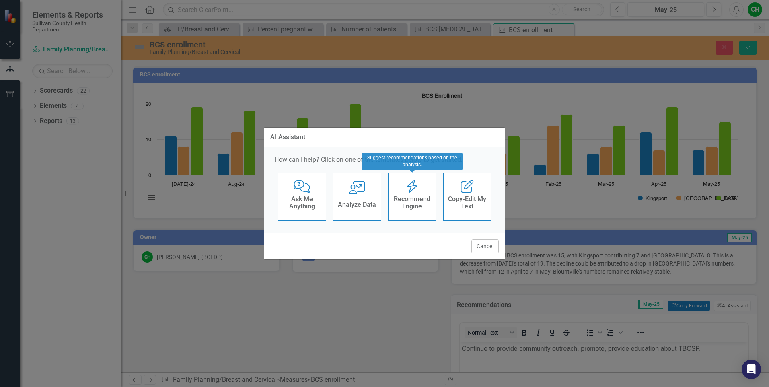
click at [412, 190] on icon at bounding box center [412, 186] width 10 height 13
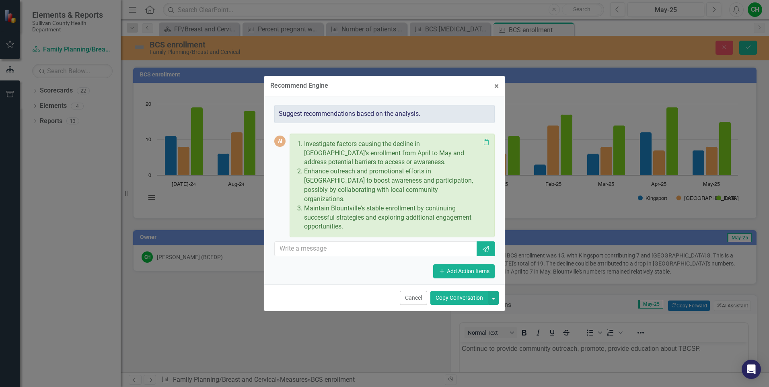
click at [464, 292] on button "Copy Conversation" at bounding box center [459, 298] width 58 height 14
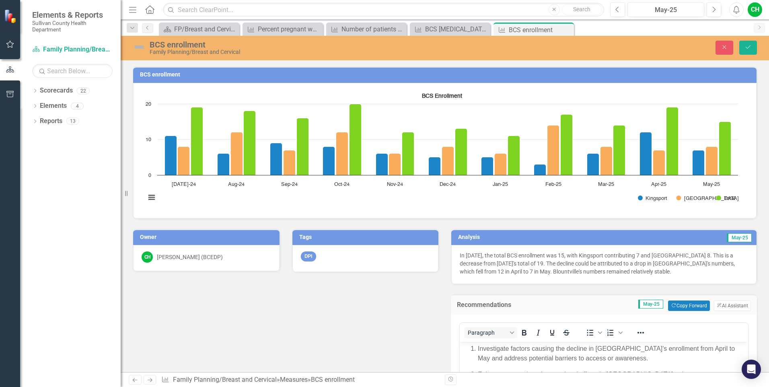
click at [749, 55] on div "BCS enrollment Family Planning/Breast and Cervical Close Save" at bounding box center [445, 47] width 648 height 15
click at [749, 45] on icon "Save" at bounding box center [747, 47] width 7 height 6
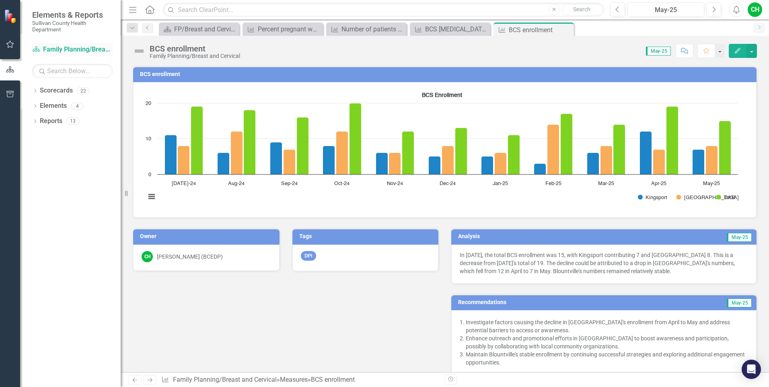
click at [74, 49] on link "Scorecard Family Planning/Breast and Cervical" at bounding box center [72, 49] width 80 height 9
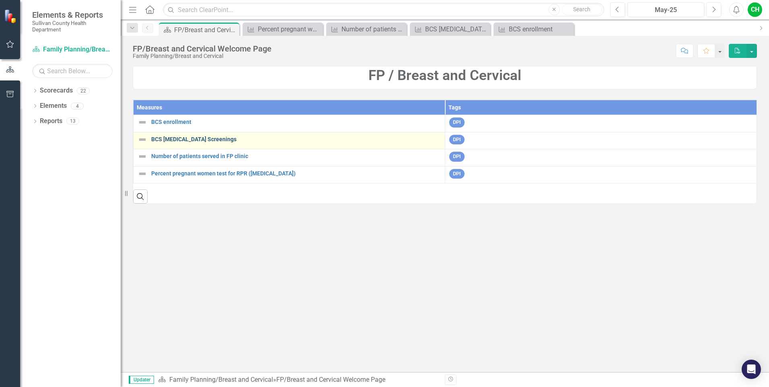
click at [185, 140] on link "BCS [MEDICAL_DATA] Screenings" at bounding box center [295, 139] width 289 height 6
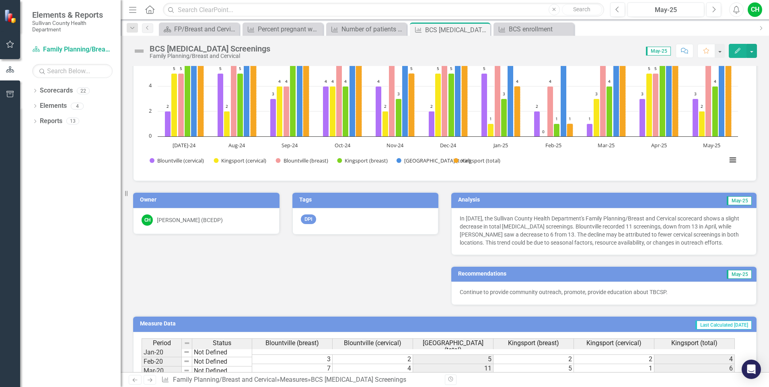
scroll to position [158, 0]
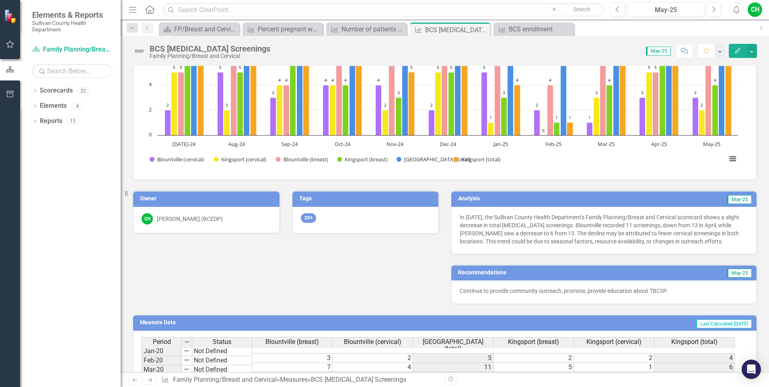
click at [680, 296] on div "Continue to provide community outreach, promote, provide education about TBCSP." at bounding box center [603, 291] width 305 height 23
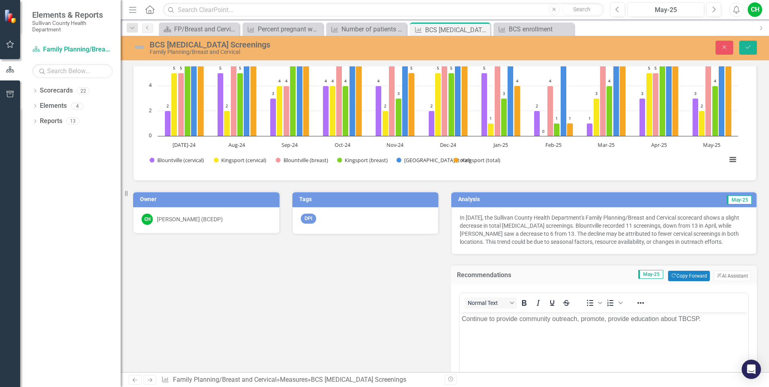
scroll to position [0, 0]
click at [722, 273] on button "ClearPoint AI AI Assistant" at bounding box center [732, 276] width 37 height 10
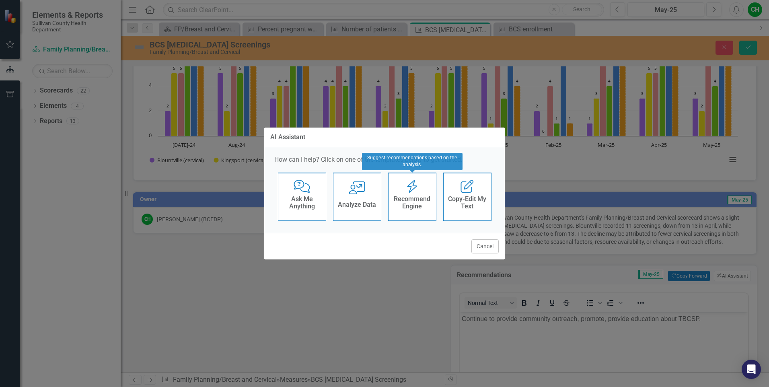
click at [426, 202] on h4 "Recommend Engine" at bounding box center [411, 202] width 39 height 14
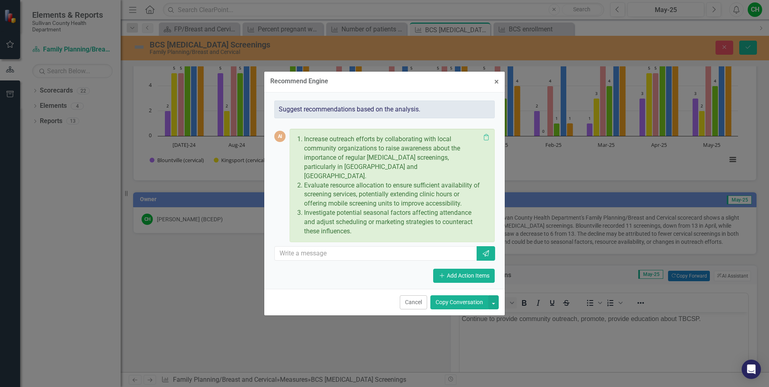
click at [462, 297] on button "Copy Conversation" at bounding box center [459, 302] width 58 height 14
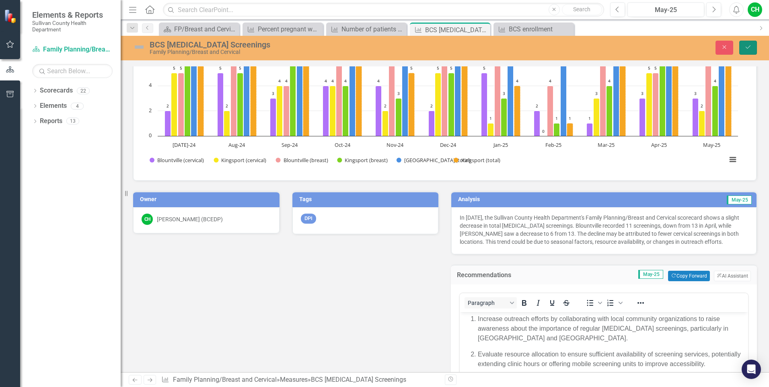
click at [749, 47] on icon "Save" at bounding box center [747, 47] width 7 height 6
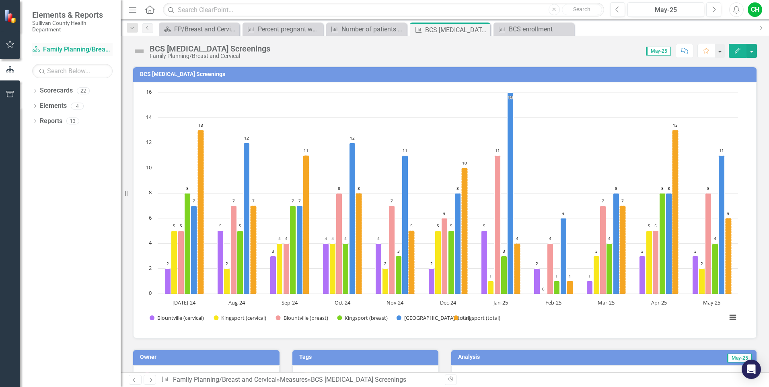
click at [57, 49] on link "Scorecard Family Planning/Breast and Cervical" at bounding box center [72, 49] width 80 height 9
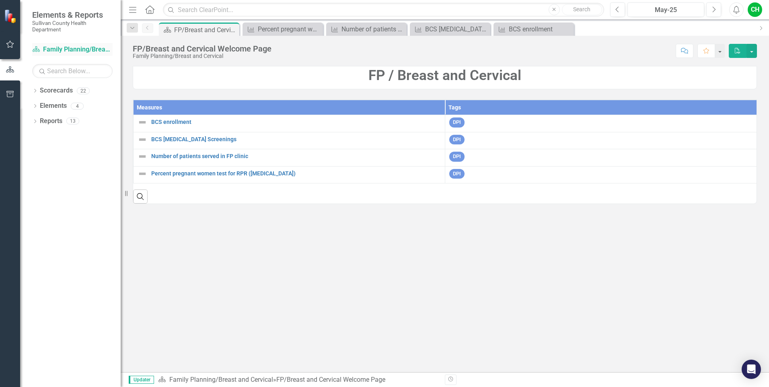
click at [57, 49] on link "Scorecard Family Planning/Breast and Cervical" at bounding box center [72, 49] width 80 height 9
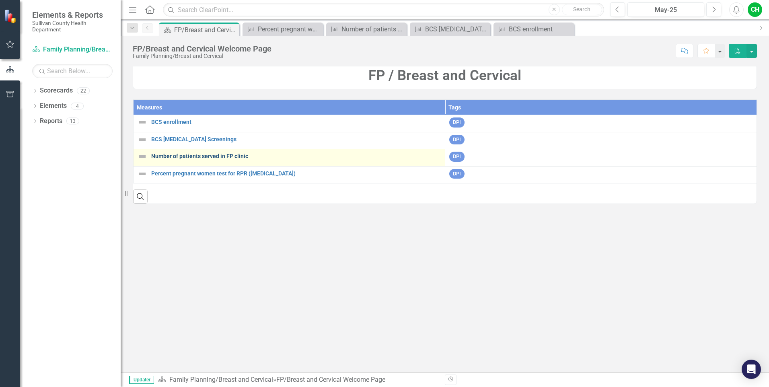
click at [156, 156] on link "Number of patients served in FP clinic" at bounding box center [295, 156] width 289 height 6
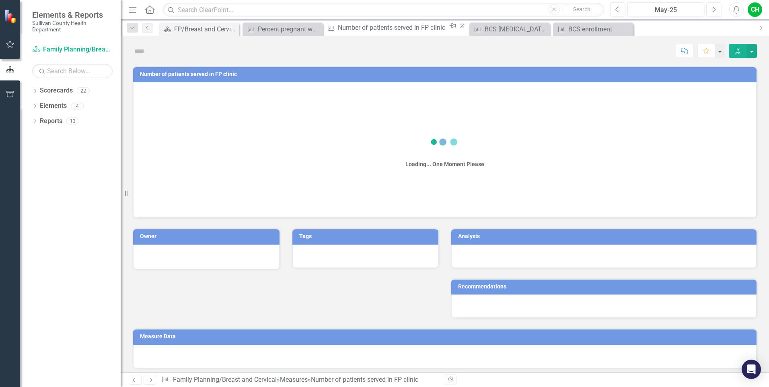
click at [156, 156] on div "Loading... One Moment Please" at bounding box center [445, 148] width 606 height 121
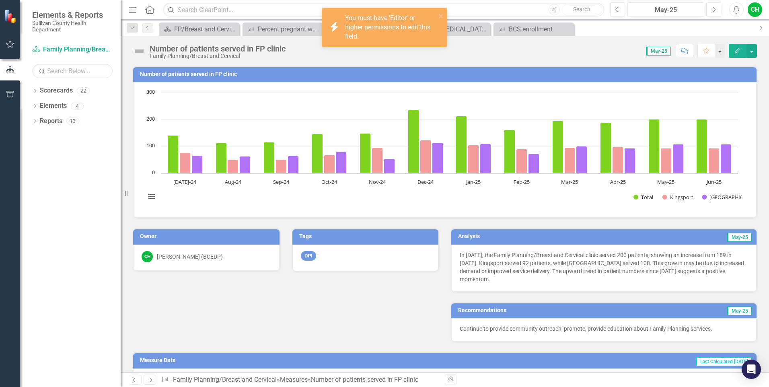
click at [718, 331] on p "Continue to provide community outreach, promote, provide education about Family…" at bounding box center [604, 328] width 288 height 8
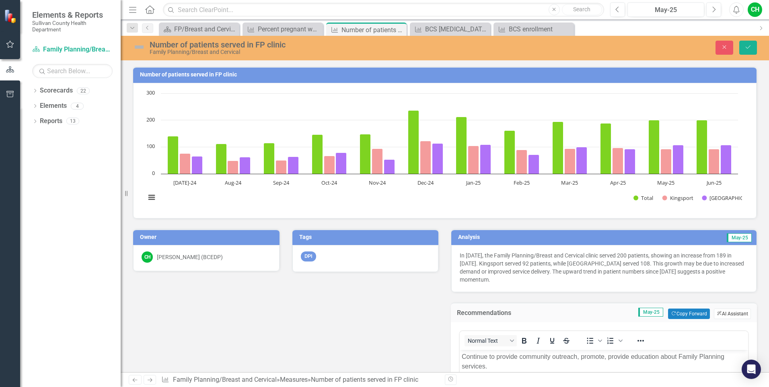
click at [725, 314] on button "ClearPoint AI AI Assistant" at bounding box center [732, 313] width 37 height 10
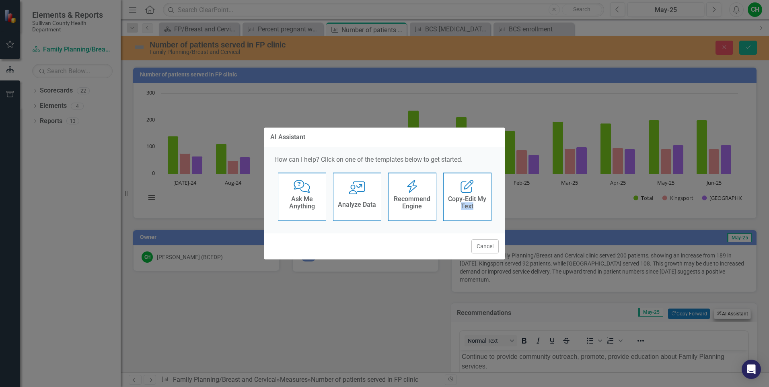
click at [725, 314] on div "AI Assistant How can I help? Click on one of the templates below to get started…" at bounding box center [384, 193] width 769 height 387
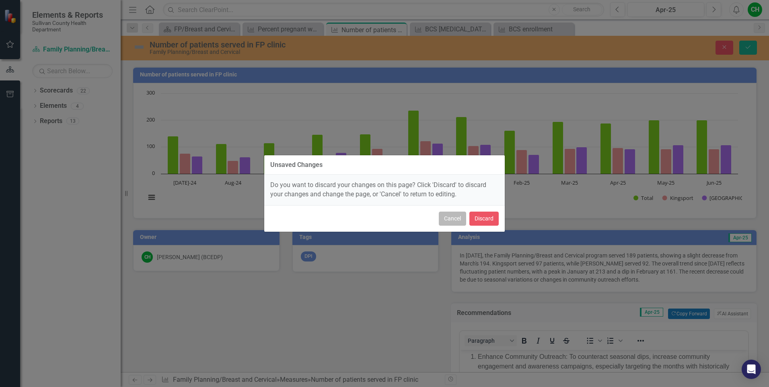
click at [449, 218] on button "Cancel" at bounding box center [452, 218] width 27 height 14
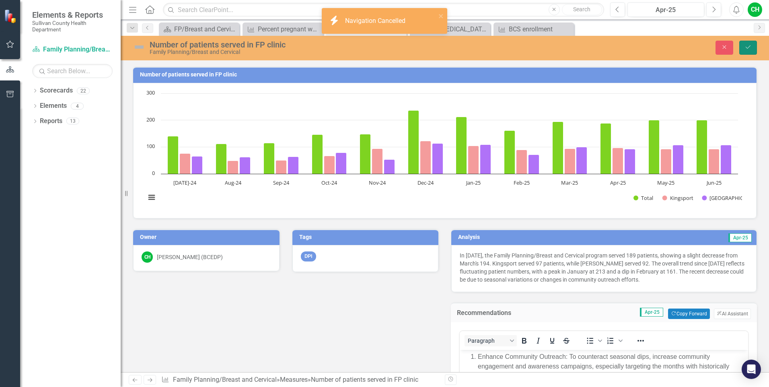
click at [743, 49] on button "Save" at bounding box center [748, 48] width 18 height 14
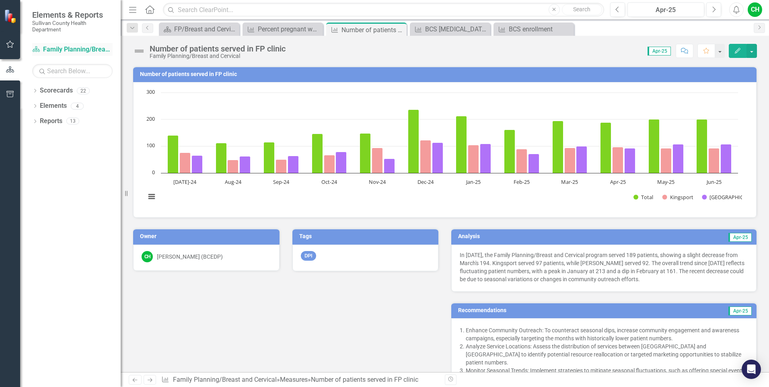
click at [86, 48] on link "Scorecard Family Planning/Breast and Cervical" at bounding box center [72, 49] width 80 height 9
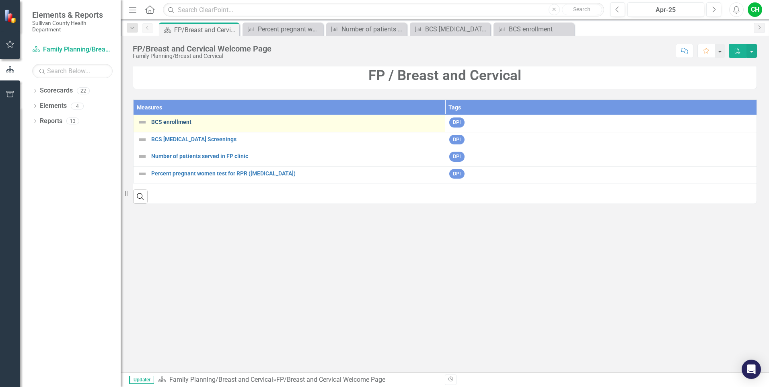
click at [160, 121] on link "BCS enrollment" at bounding box center [295, 122] width 289 height 6
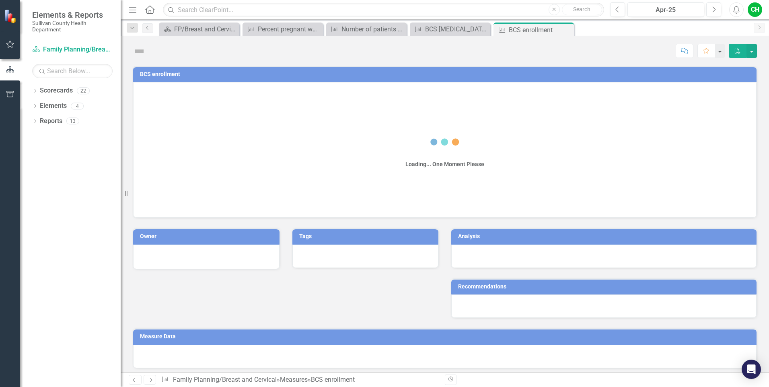
click at [160, 121] on div "Loading... One Moment Please" at bounding box center [445, 148] width 606 height 121
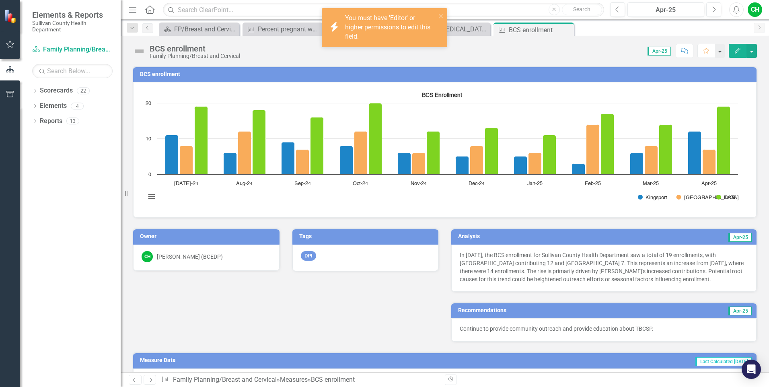
click at [684, 328] on p "Continue to provide community outreach and provide education about TBCSP." at bounding box center [604, 328] width 288 height 8
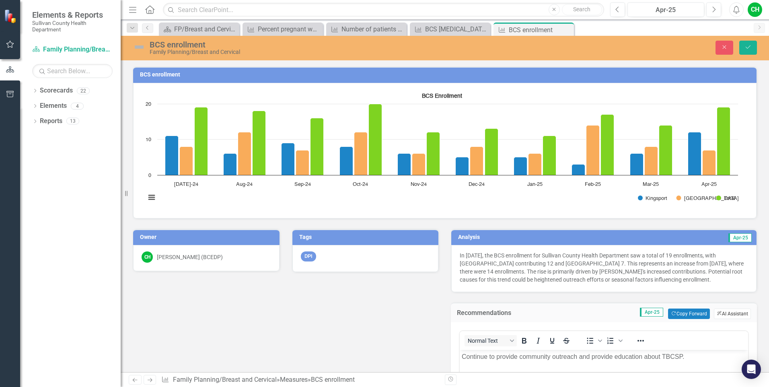
click at [730, 315] on button "ClearPoint AI AI Assistant" at bounding box center [732, 313] width 37 height 10
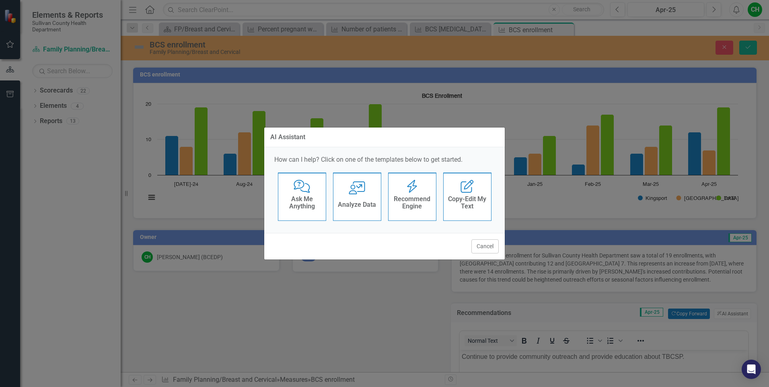
click at [411, 204] on h4 "Recommend Engine" at bounding box center [411, 202] width 39 height 14
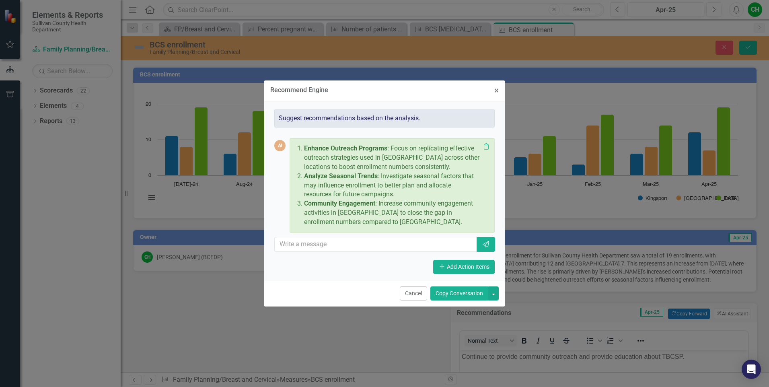
click at [477, 295] on button "Copy Conversation" at bounding box center [459, 293] width 58 height 14
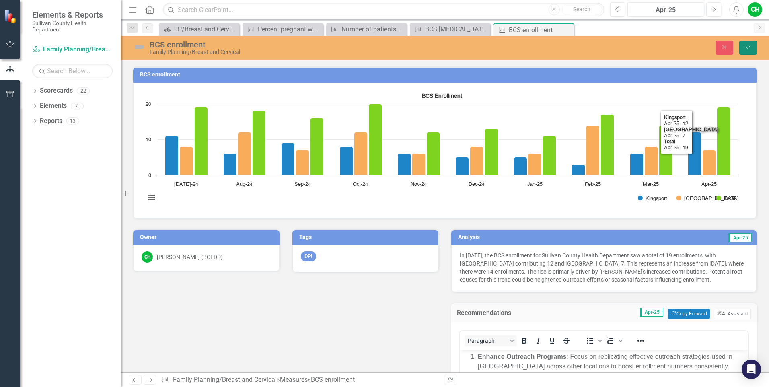
click at [747, 47] on icon "Save" at bounding box center [747, 47] width 7 height 6
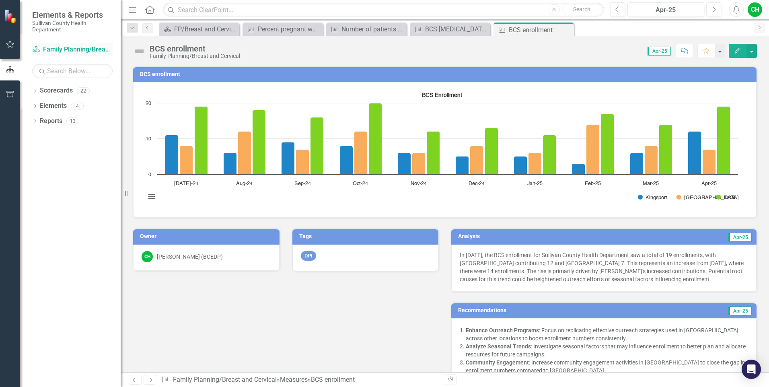
click at [84, 48] on link "Scorecard Family Planning/Breast and Cervical" at bounding box center [72, 49] width 80 height 9
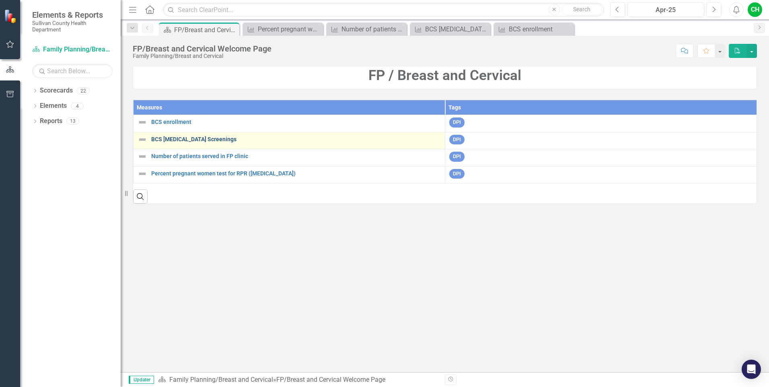
click at [166, 138] on link "BCS [MEDICAL_DATA] Screenings" at bounding box center [295, 139] width 289 height 6
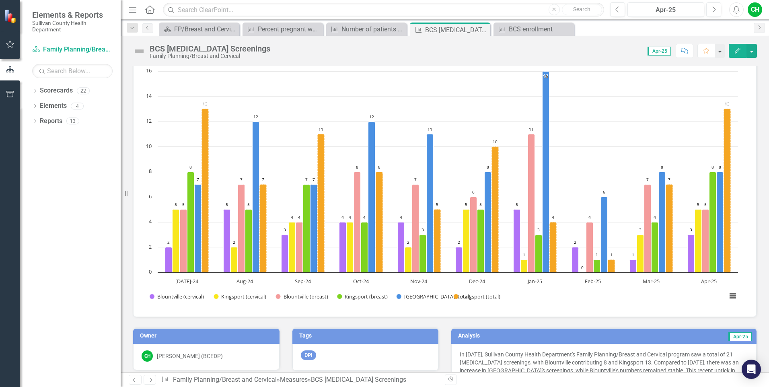
scroll to position [2, 0]
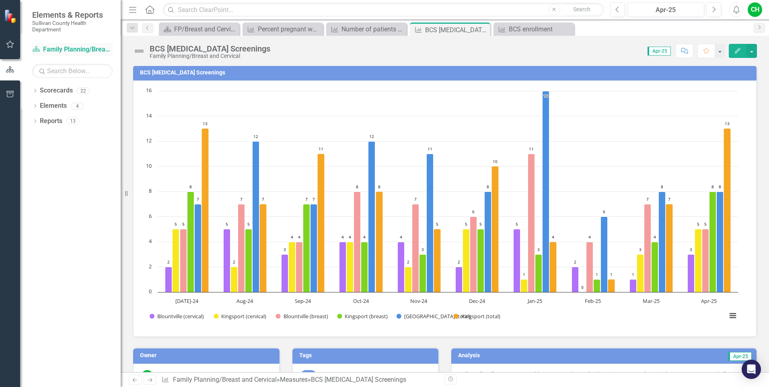
click at [89, 47] on link "Scorecard Family Planning/Breast and Cervical" at bounding box center [72, 49] width 80 height 9
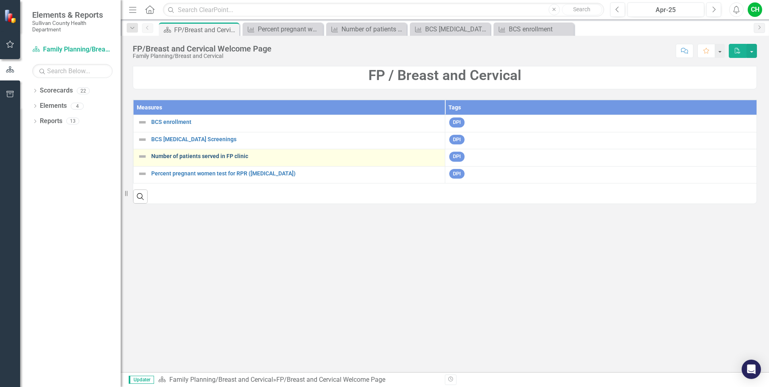
click at [165, 158] on link "Number of patients served in FP clinic" at bounding box center [295, 156] width 289 height 6
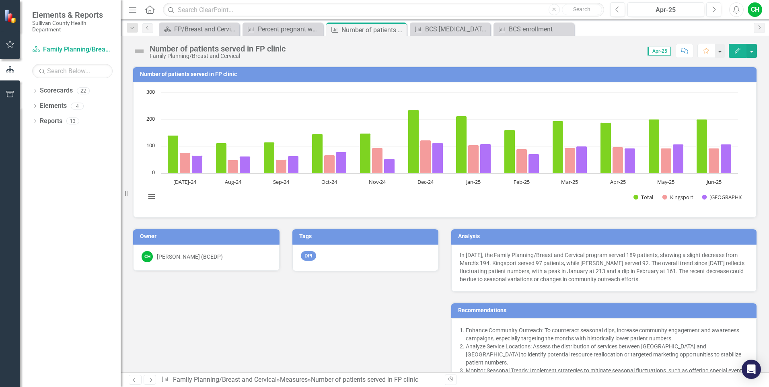
click at [165, 158] on rect "Interactive chart" at bounding box center [442, 148] width 600 height 121
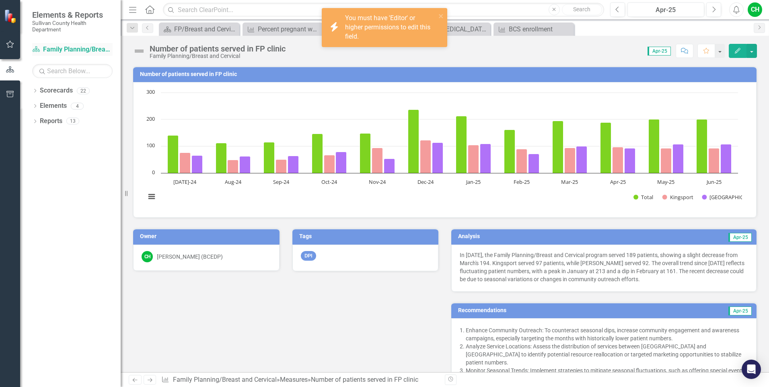
click at [80, 50] on link "Scorecard Family Planning/Breast and Cervical" at bounding box center [72, 49] width 80 height 9
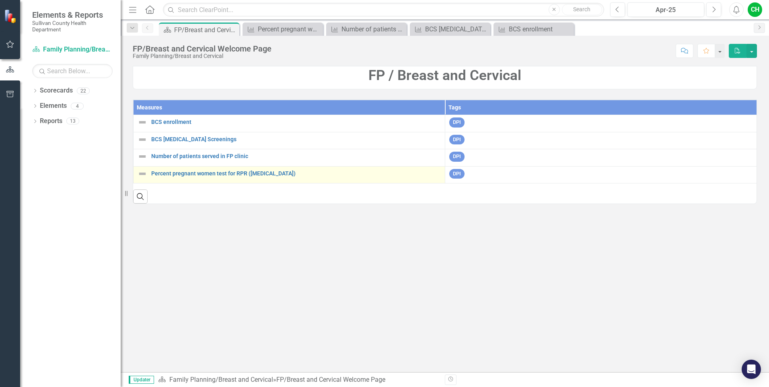
click at [166, 178] on div "Percent pregnant women test for RPR ([MEDICAL_DATA])" at bounding box center [288, 174] width 303 height 10
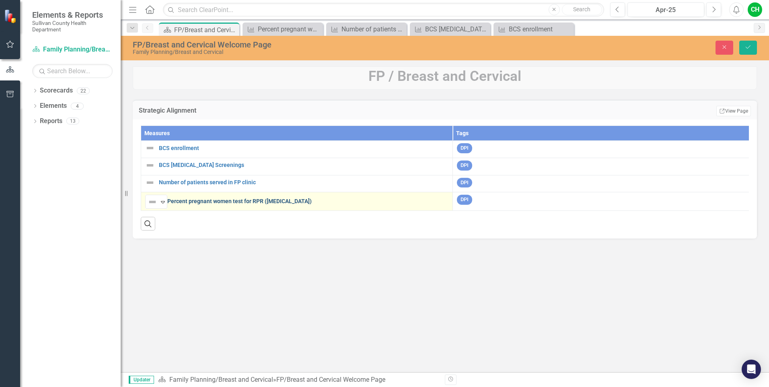
click at [202, 204] on link "Percent pregnant women test for RPR ([MEDICAL_DATA])" at bounding box center [307, 201] width 281 height 6
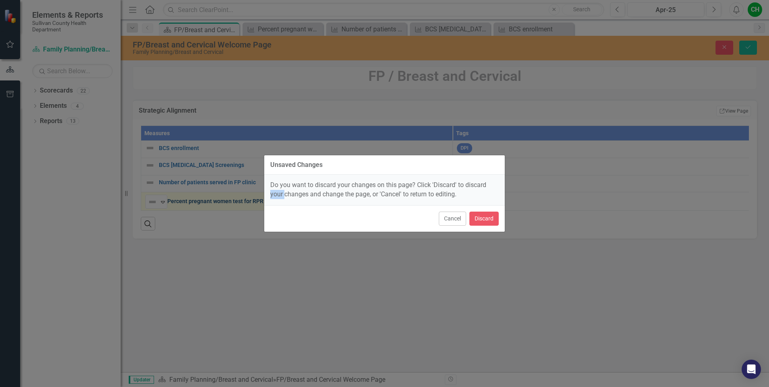
click at [202, 204] on div "Unsaved Changes Do you want to discard your changes on this page? Click 'Discar…" at bounding box center [384, 193] width 769 height 387
click at [457, 223] on button "Cancel" at bounding box center [452, 218] width 27 height 14
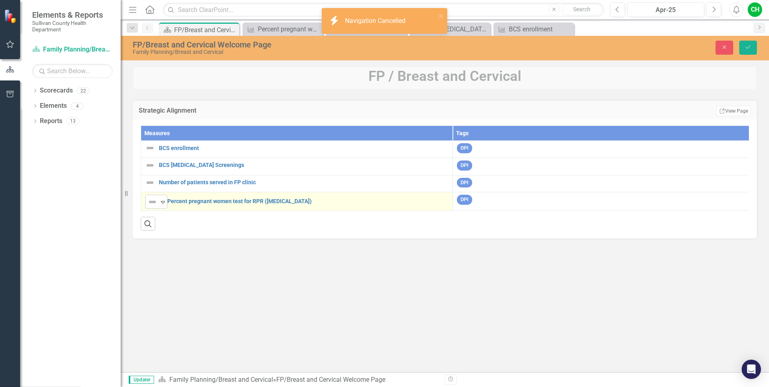
click at [154, 206] on img at bounding box center [153, 202] width 10 height 10
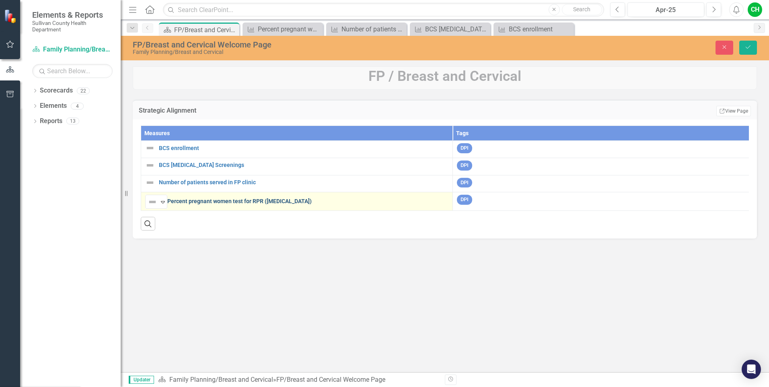
click at [263, 203] on link "Percent pregnant women test for RPR ([MEDICAL_DATA])" at bounding box center [307, 201] width 281 height 6
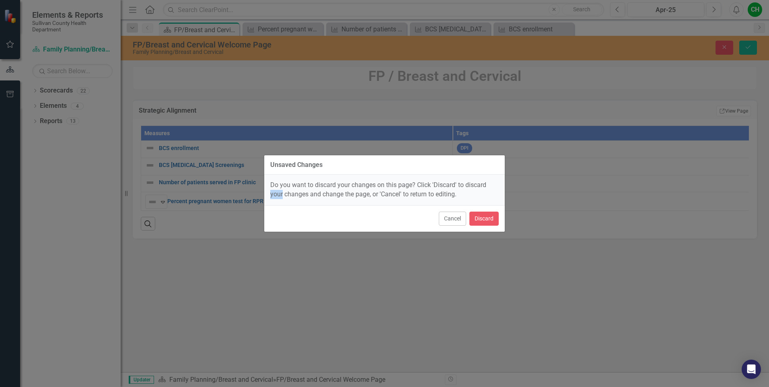
click at [263, 203] on div "Unsaved Changes Do you want to discard your changes on this page? Click 'Discar…" at bounding box center [384, 193] width 769 height 387
click at [451, 223] on button "Cancel" at bounding box center [452, 218] width 27 height 14
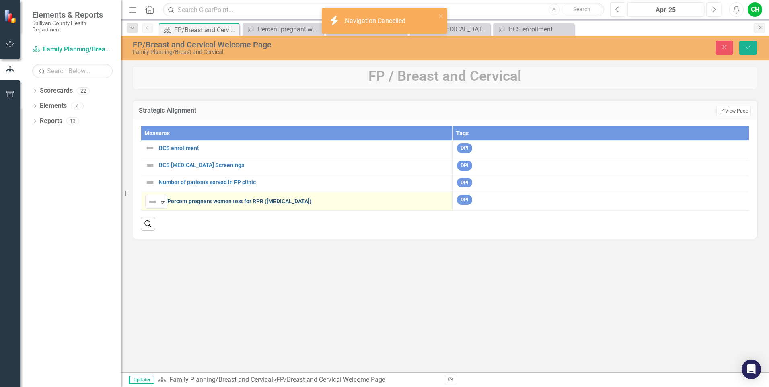
click at [253, 201] on link "Percent pregnant women test for RPR ([MEDICAL_DATA])" at bounding box center [307, 201] width 281 height 6
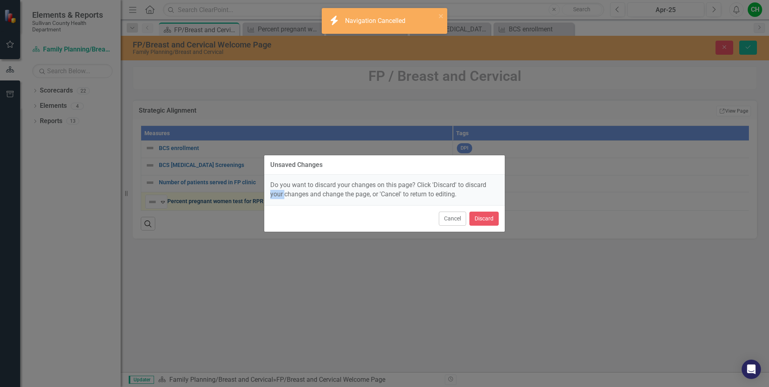
click at [253, 201] on div "Unsaved Changes Do you want to discard your changes on this page? Click 'Discar…" at bounding box center [384, 193] width 769 height 387
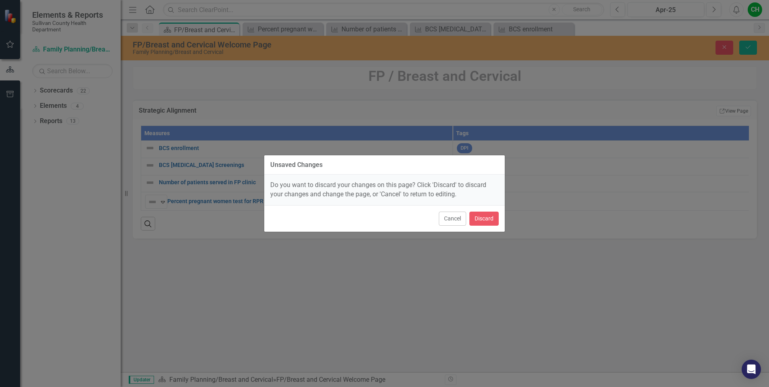
click at [52, 48] on div "Unsaved Changes Do you want to discard your changes on this page? Click 'Discar…" at bounding box center [384, 193] width 769 height 387
click at [57, 45] on div "Unsaved Changes Do you want to discard your changes on this page? Click 'Discar…" at bounding box center [384, 193] width 769 height 387
click at [485, 218] on button "Discard" at bounding box center [483, 218] width 29 height 14
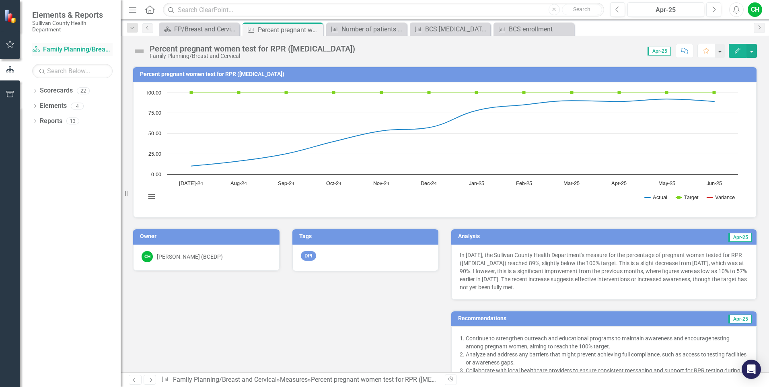
click at [75, 45] on link "Scorecard Family Planning/Breast and Cervical" at bounding box center [72, 49] width 80 height 9
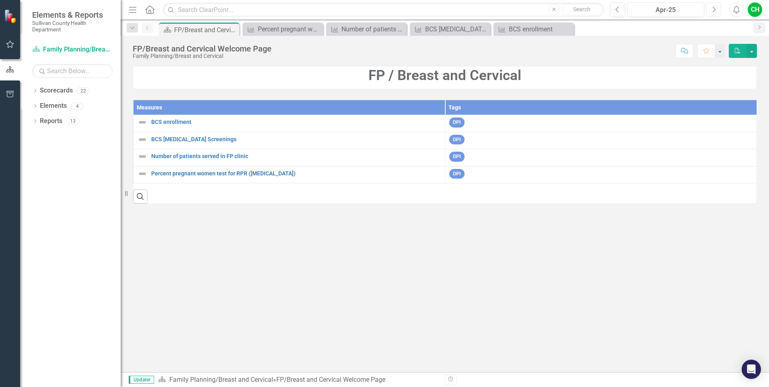
click at [716, 11] on button "Next" at bounding box center [713, 9] width 15 height 14
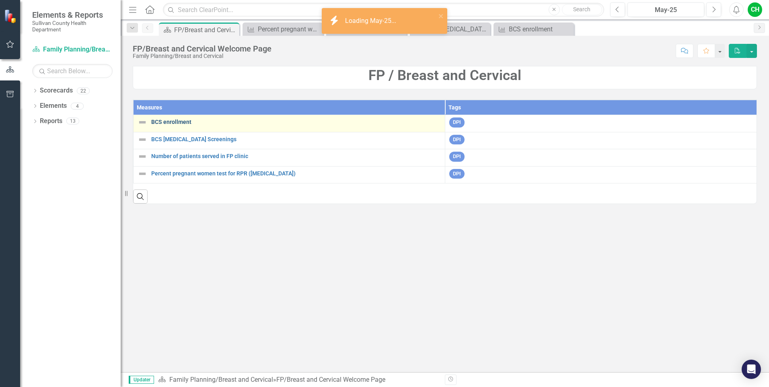
click at [189, 119] on link "BCS enrollment" at bounding box center [295, 122] width 289 height 6
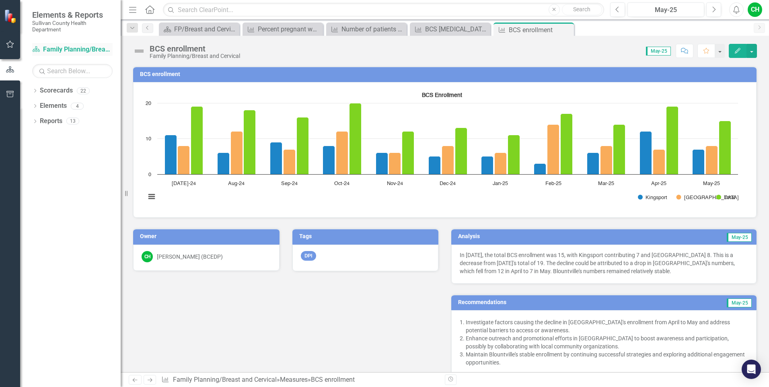
click at [99, 51] on link "Scorecard Family Planning/Breast and Cervical" at bounding box center [72, 49] width 80 height 9
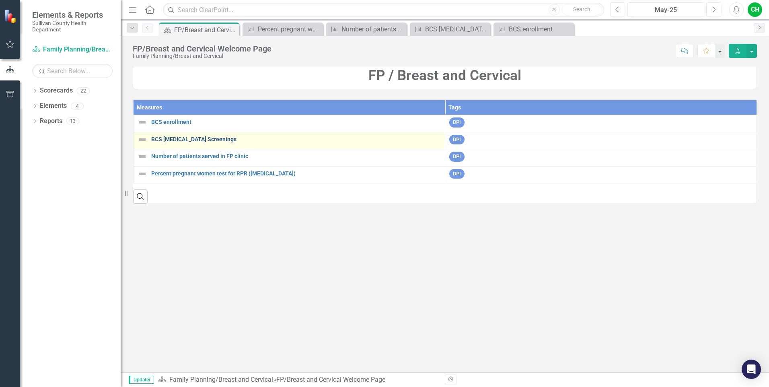
click at [165, 141] on link "BCS [MEDICAL_DATA] Screenings" at bounding box center [295, 139] width 289 height 6
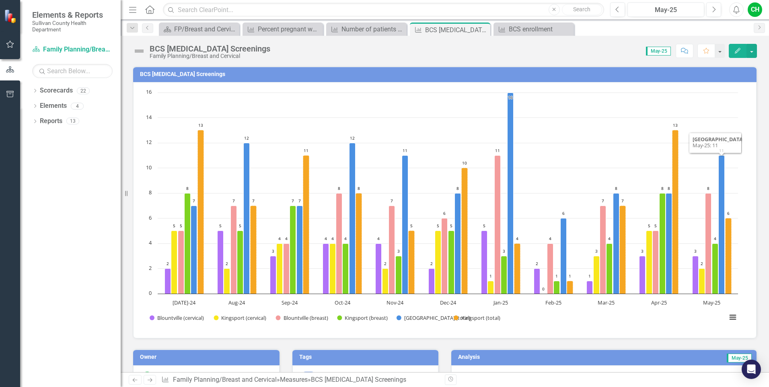
scroll to position [136, 0]
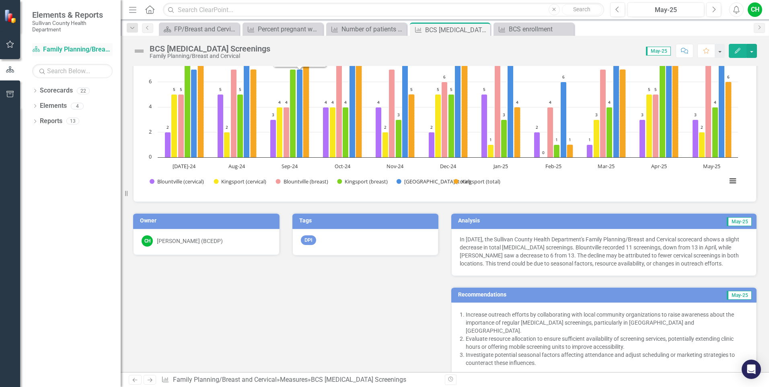
click at [78, 49] on link "Scorecard Family Planning/Breast and Cervical" at bounding box center [72, 49] width 80 height 9
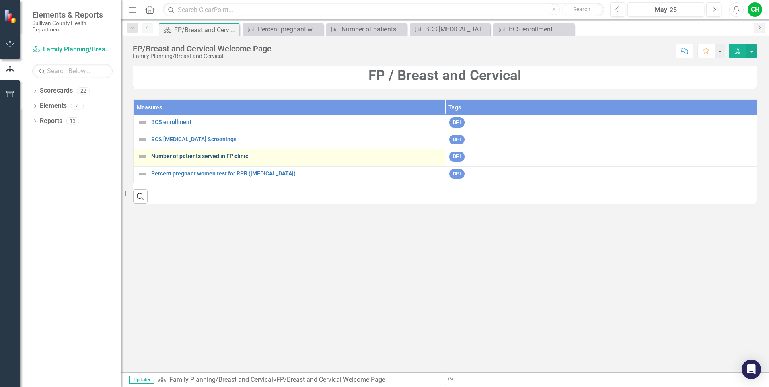
click at [166, 154] on link "Number of patients served in FP clinic" at bounding box center [295, 156] width 289 height 6
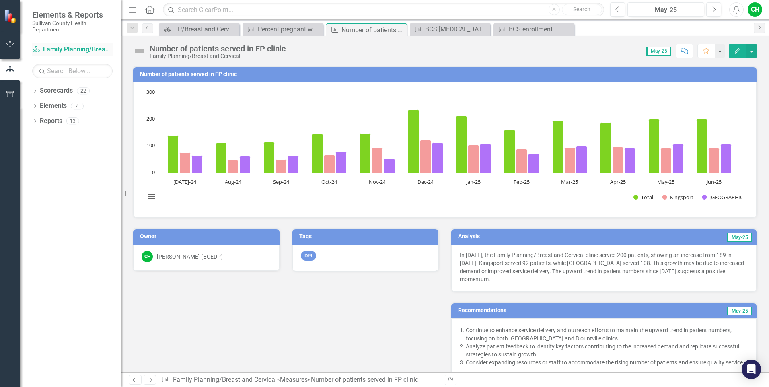
click at [97, 47] on link "Scorecard Family Planning/Breast and Cervical" at bounding box center [72, 49] width 80 height 9
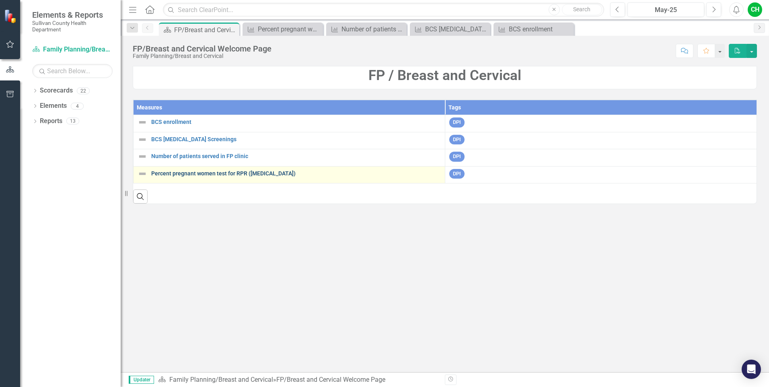
click at [184, 175] on link "Percent pregnant women test for RPR ([MEDICAL_DATA])" at bounding box center [295, 173] width 289 height 6
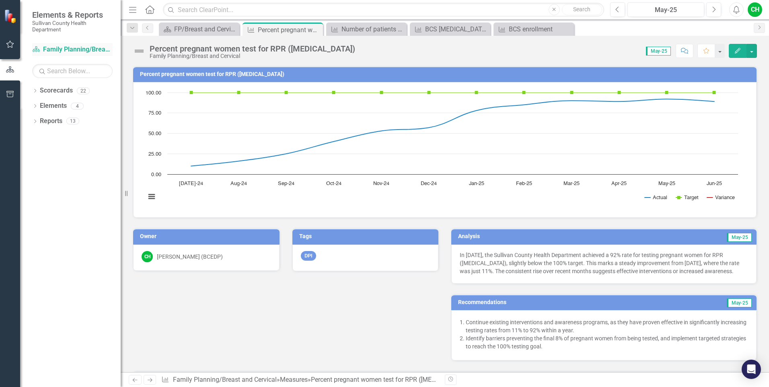
click at [67, 48] on link "Scorecard Family Planning/Breast and Cervical" at bounding box center [72, 49] width 80 height 9
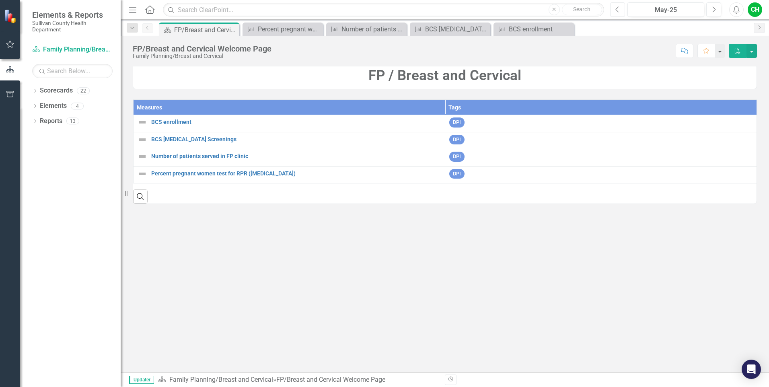
click at [620, 9] on button "Previous" at bounding box center [617, 9] width 15 height 14
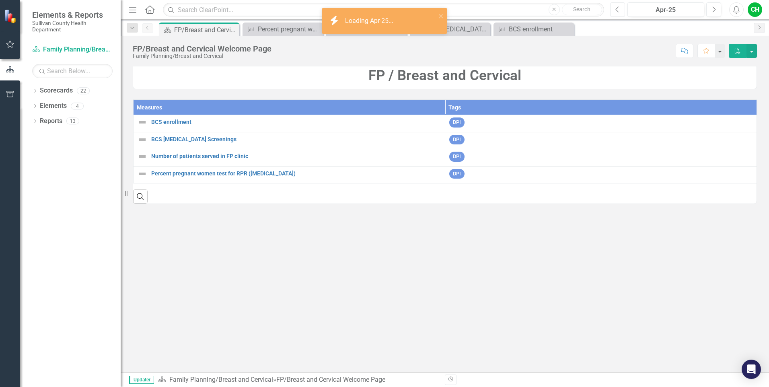
click at [620, 9] on button "Previous" at bounding box center [617, 9] width 15 height 14
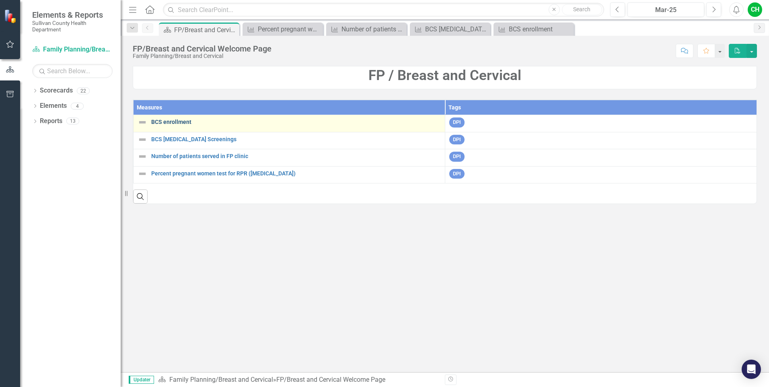
click at [172, 123] on link "BCS enrollment" at bounding box center [295, 122] width 289 height 6
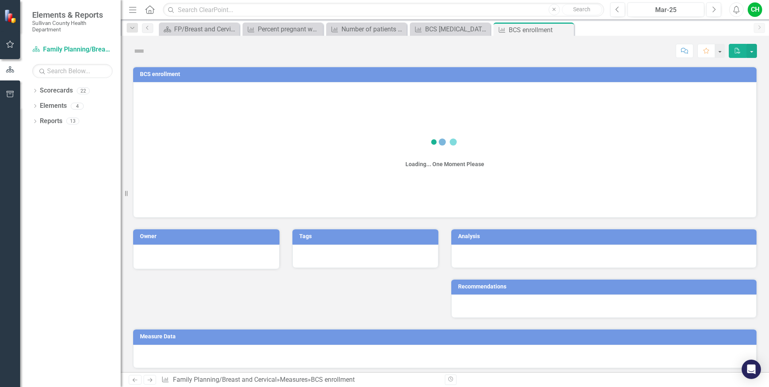
click at [172, 123] on div "Loading... One Moment Please" at bounding box center [445, 148] width 606 height 121
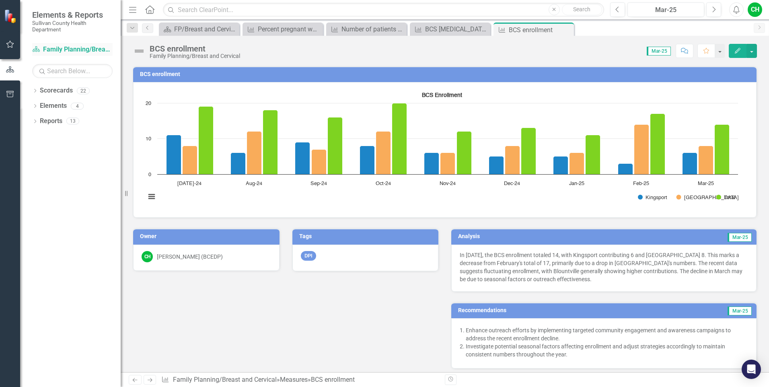
click at [94, 45] on link "Scorecard Family Planning/Breast and Cervical" at bounding box center [72, 49] width 80 height 9
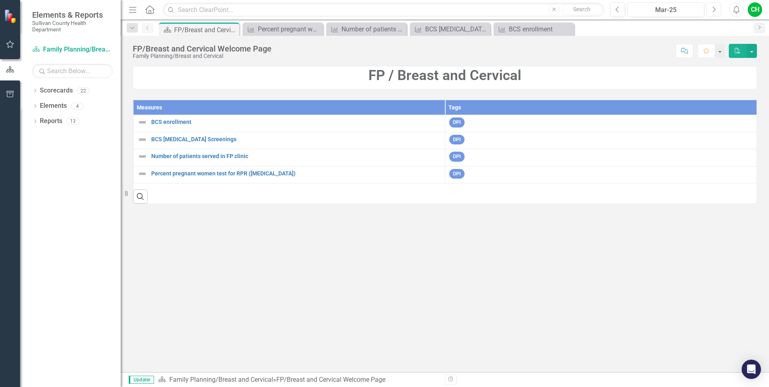
click at [712, 8] on icon "Next" at bounding box center [713, 9] width 4 height 7
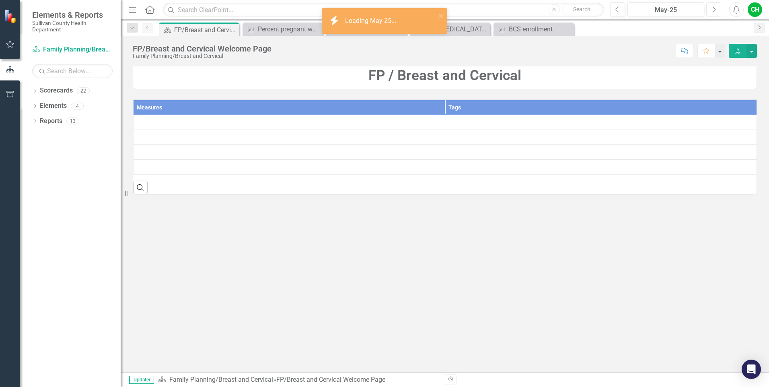
click at [712, 8] on icon "Next" at bounding box center [713, 9] width 4 height 7
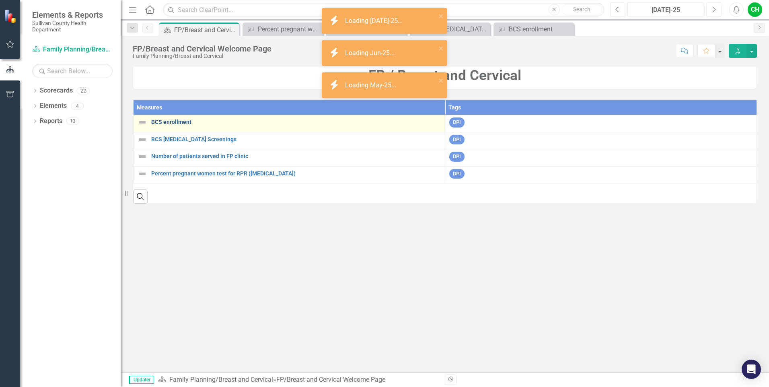
click at [171, 123] on link "BCS enrollment" at bounding box center [295, 122] width 289 height 6
